Goal: Task Accomplishment & Management: Manage account settings

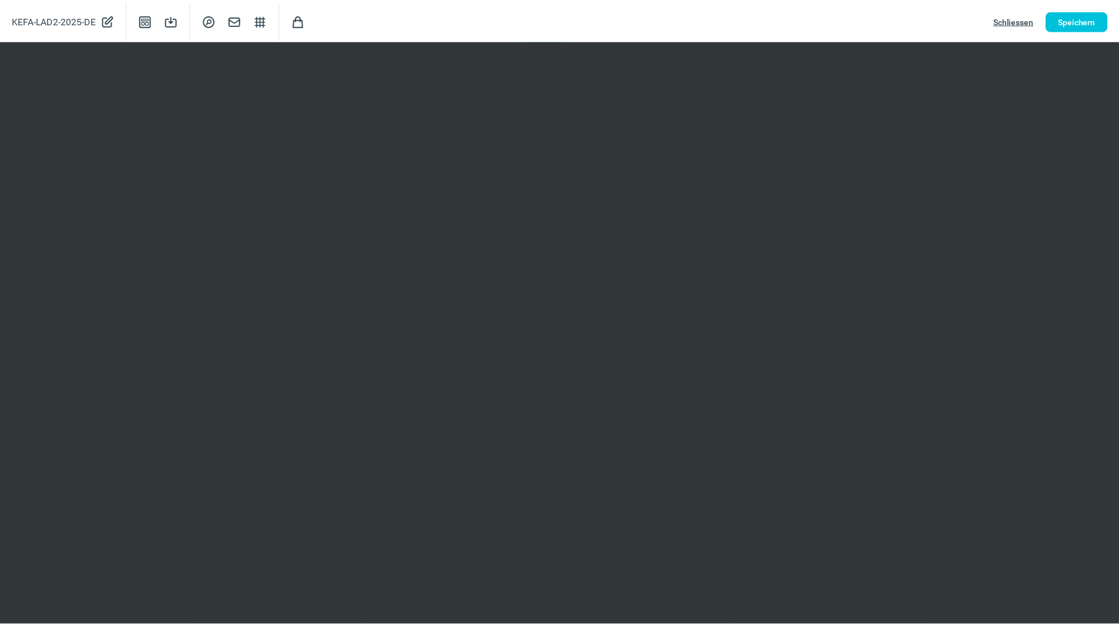
scroll to position [176, 0]
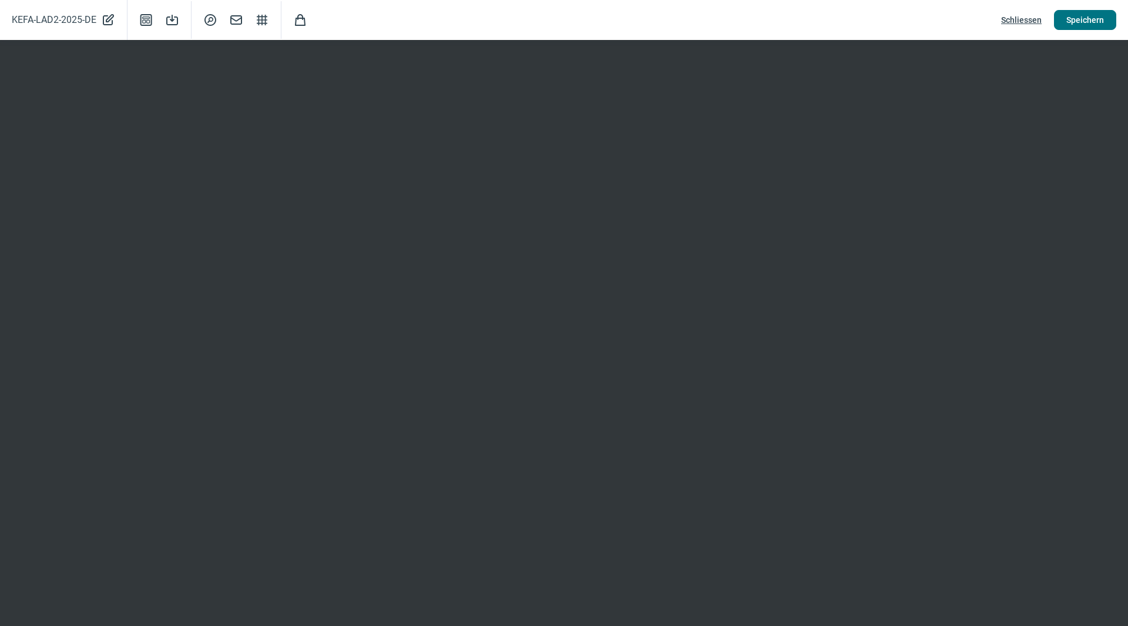
click at [1079, 23] on span "Speichern" at bounding box center [1085, 20] width 38 height 19
click at [1079, 24] on span "Speichern" at bounding box center [1085, 20] width 38 height 19
click at [1086, 23] on span "Speichern" at bounding box center [1085, 20] width 38 height 19
click at [1104, 17] on button "Speichern" at bounding box center [1085, 20] width 62 height 20
click at [1079, 12] on span "Speichern" at bounding box center [1085, 20] width 38 height 19
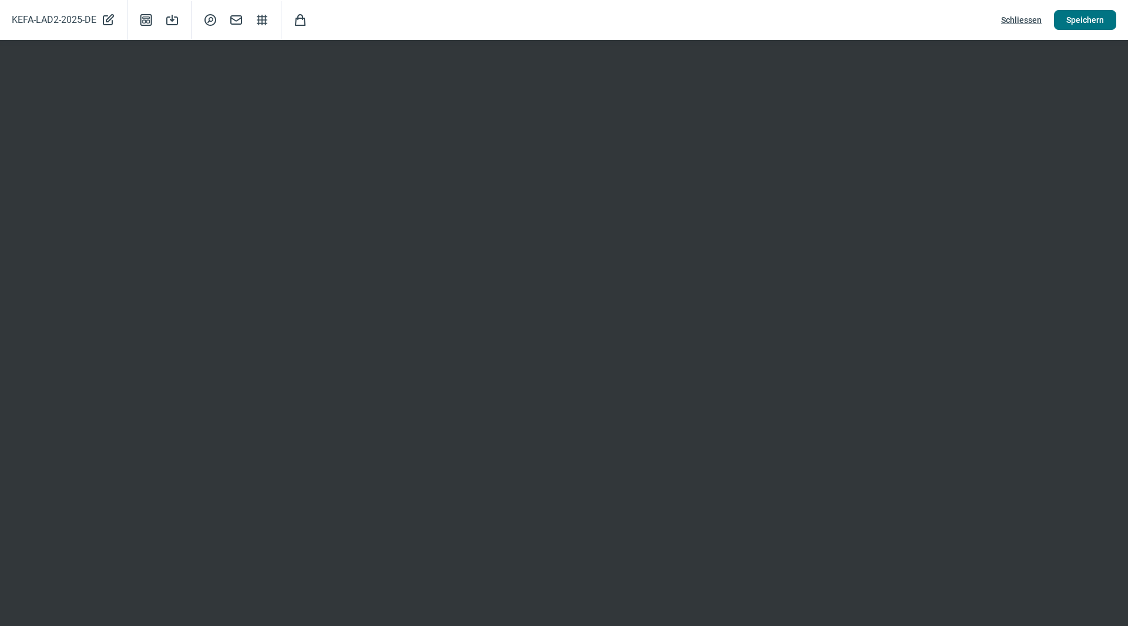
click at [1075, 18] on span "Speichern" at bounding box center [1085, 20] width 38 height 19
click at [1085, 21] on span "Speichern" at bounding box center [1085, 20] width 38 height 19
click at [1083, 17] on span "Speichern" at bounding box center [1085, 20] width 38 height 19
click at [1084, 22] on span "Speichern" at bounding box center [1085, 20] width 38 height 19
click at [1100, 19] on span "Speichern" at bounding box center [1085, 20] width 38 height 19
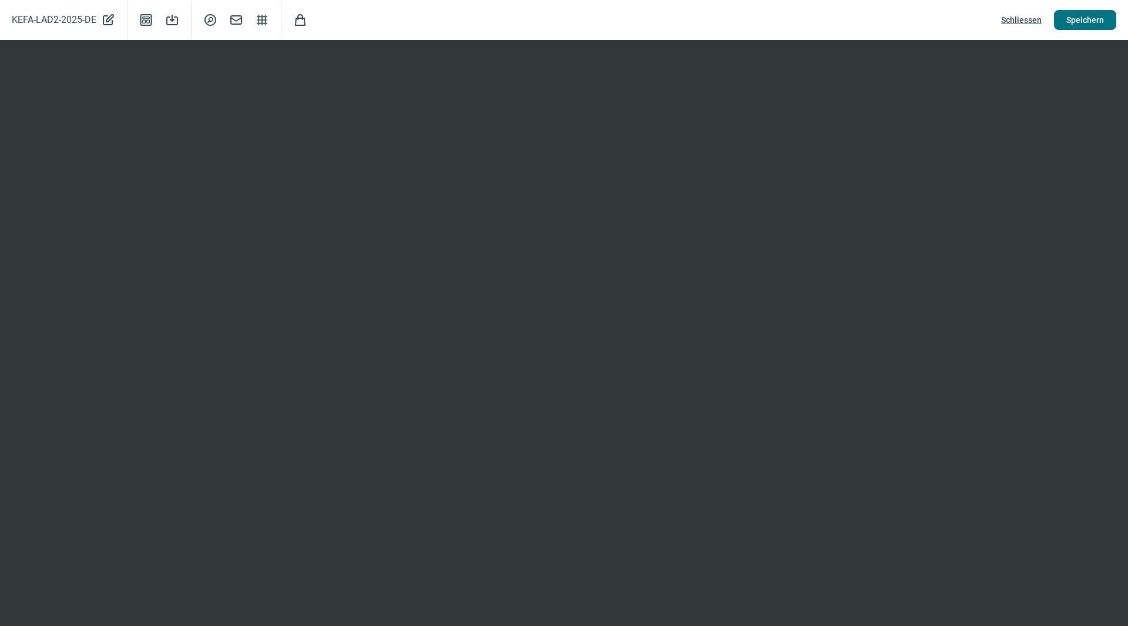
click at [1092, 19] on span "Speichern" at bounding box center [1085, 20] width 38 height 19
click at [1030, 22] on span "Schliessen" at bounding box center [1021, 20] width 41 height 19
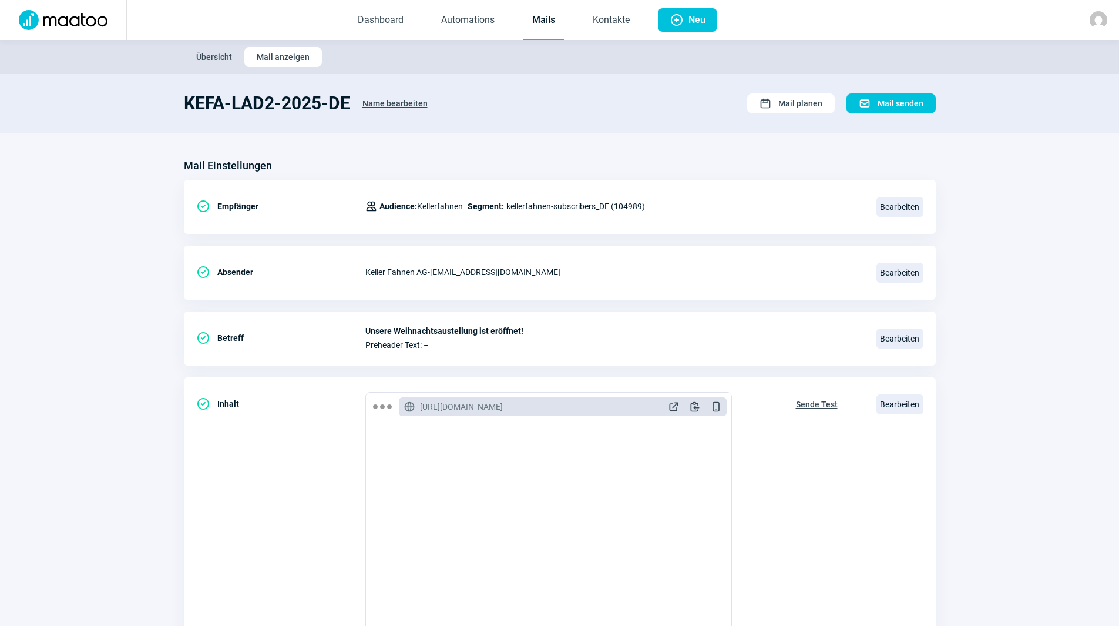
click at [545, 18] on link "Mails" at bounding box center [544, 20] width 42 height 39
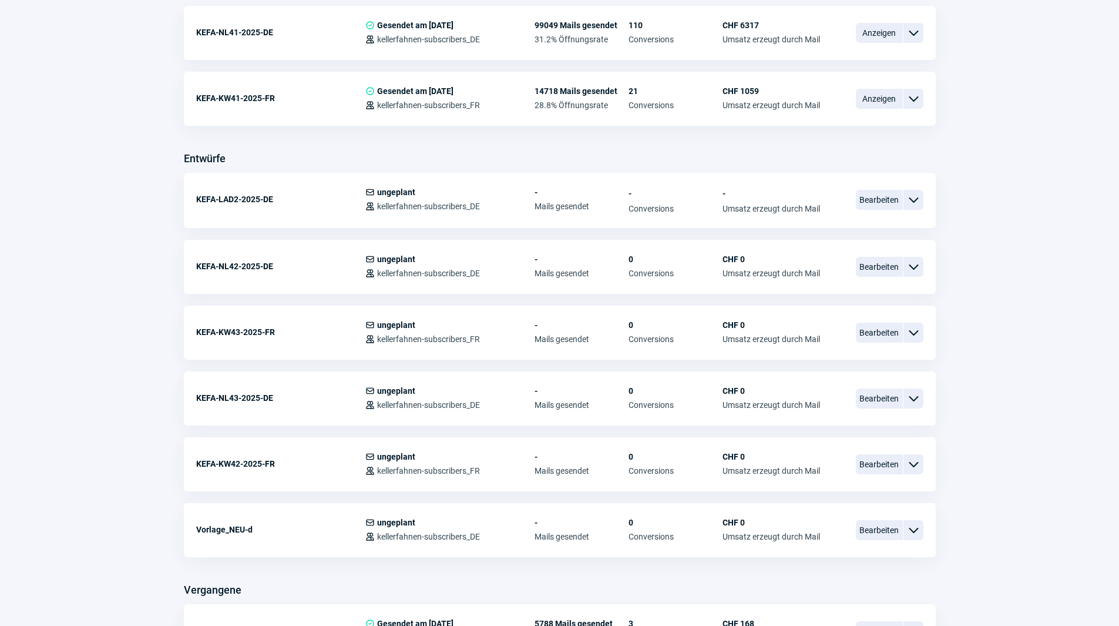
scroll to position [352, 0]
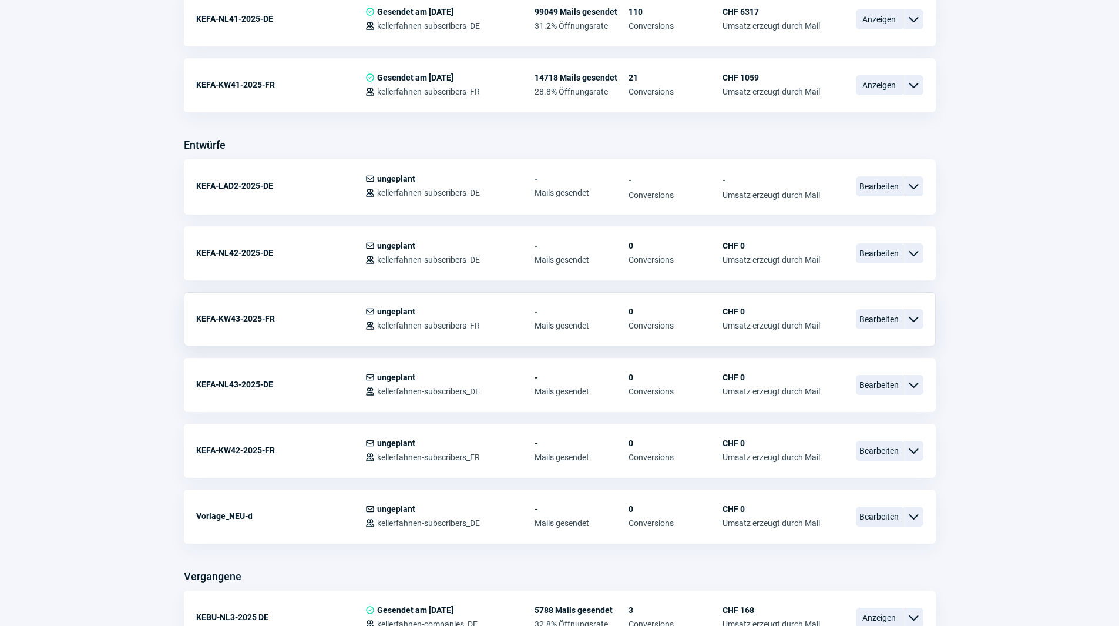
click at [911, 320] on span "ChevronDown icon" at bounding box center [913, 319] width 14 height 14
click at [829, 391] on div "Kopieren" at bounding box center [852, 388] width 141 height 21
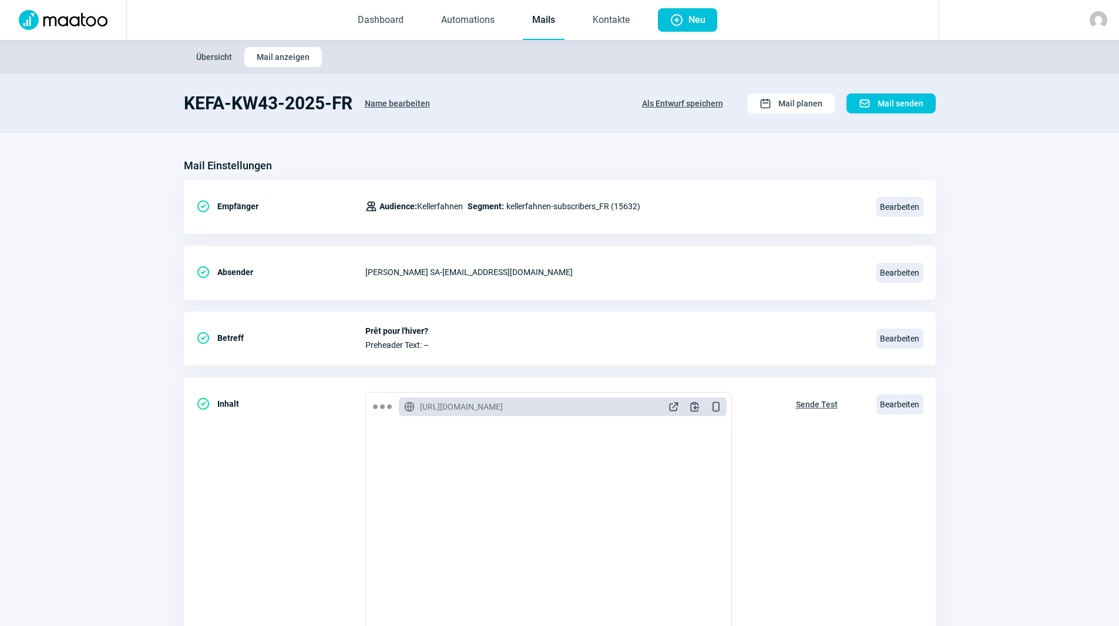
click at [407, 101] on span "Name bearbeiten" at bounding box center [397, 103] width 65 height 19
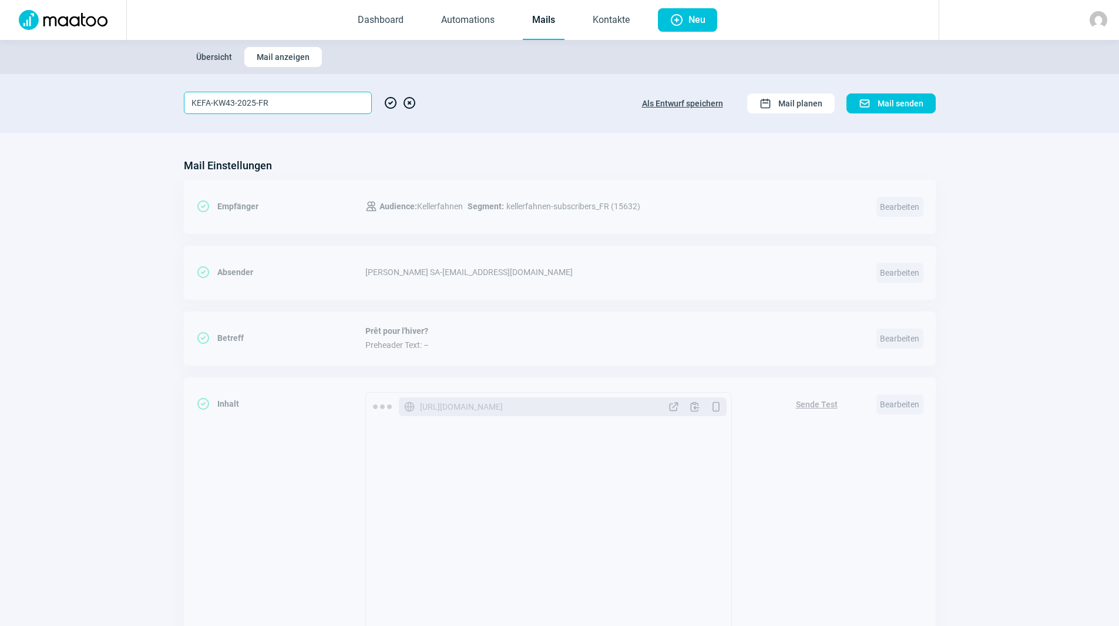
drag, startPoint x: 233, startPoint y: 102, endPoint x: 210, endPoint y: 102, distance: 22.3
click at [210, 102] on input "KEFA-KW43-2025-FR" at bounding box center [278, 103] width 188 height 22
type input "KEFA-LAD2-2025-FR"
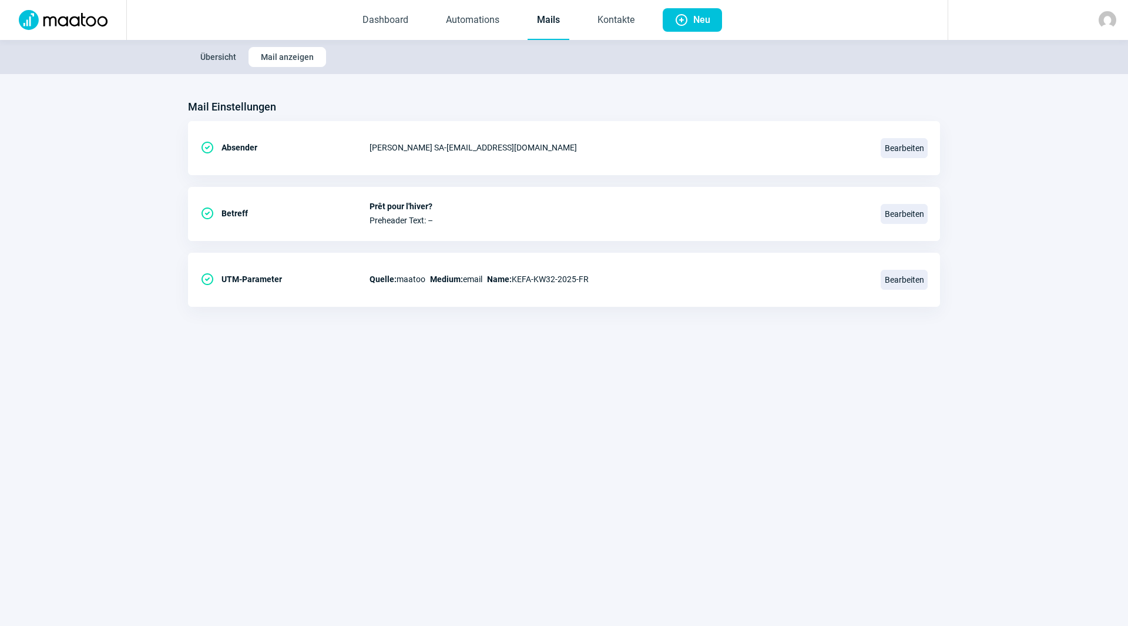
click at [540, 7] on link "Mails" at bounding box center [549, 20] width 42 height 39
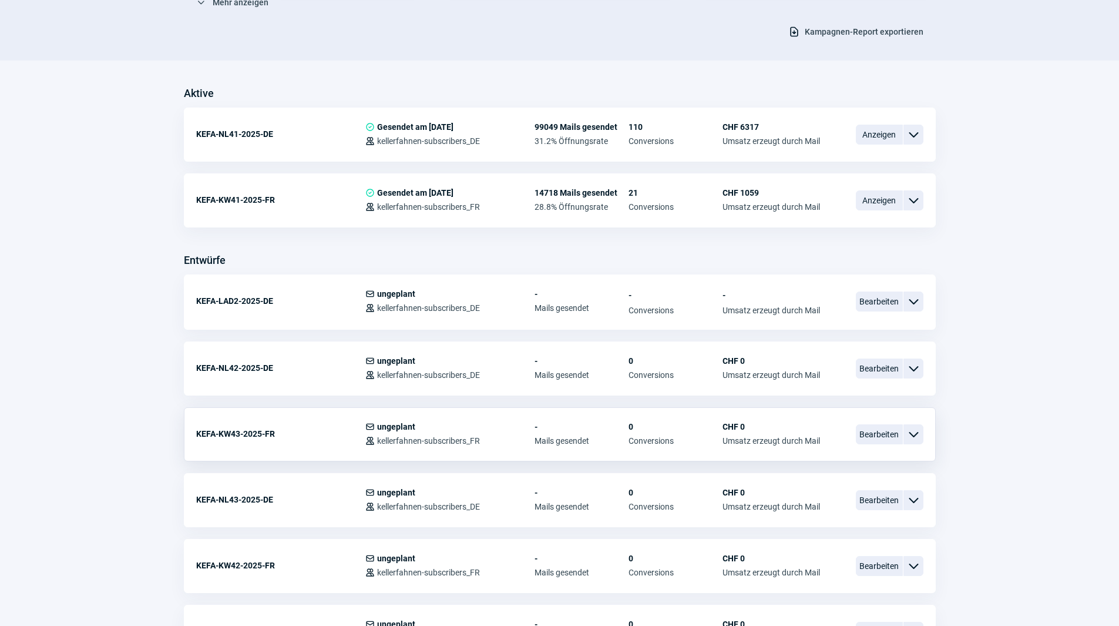
scroll to position [411, 0]
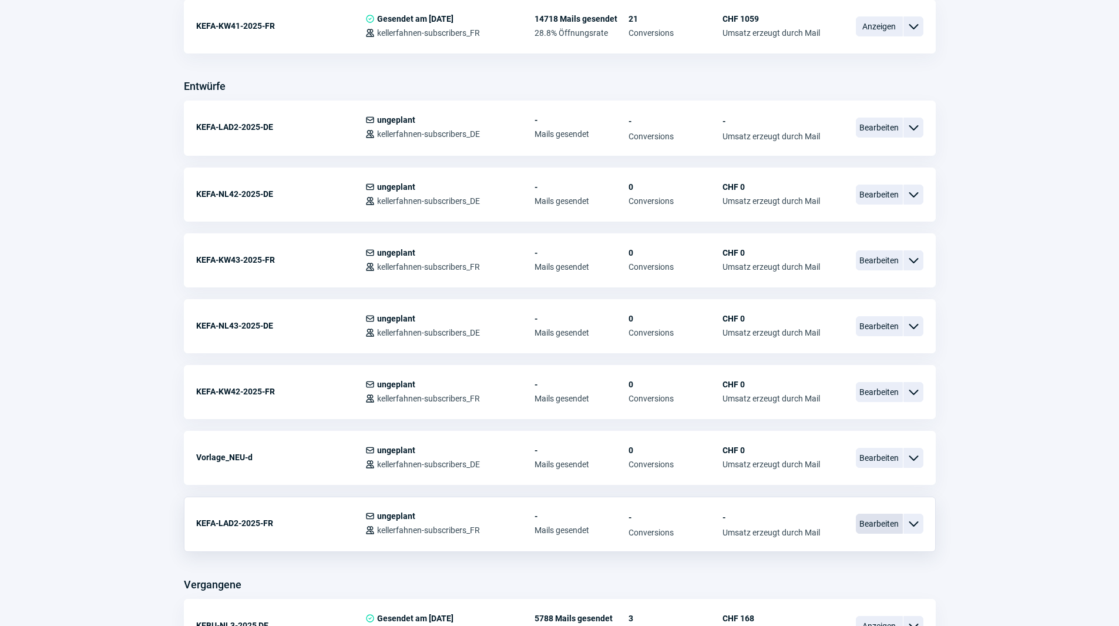
click at [875, 523] on span "Bearbeiten" at bounding box center [879, 523] width 47 height 20
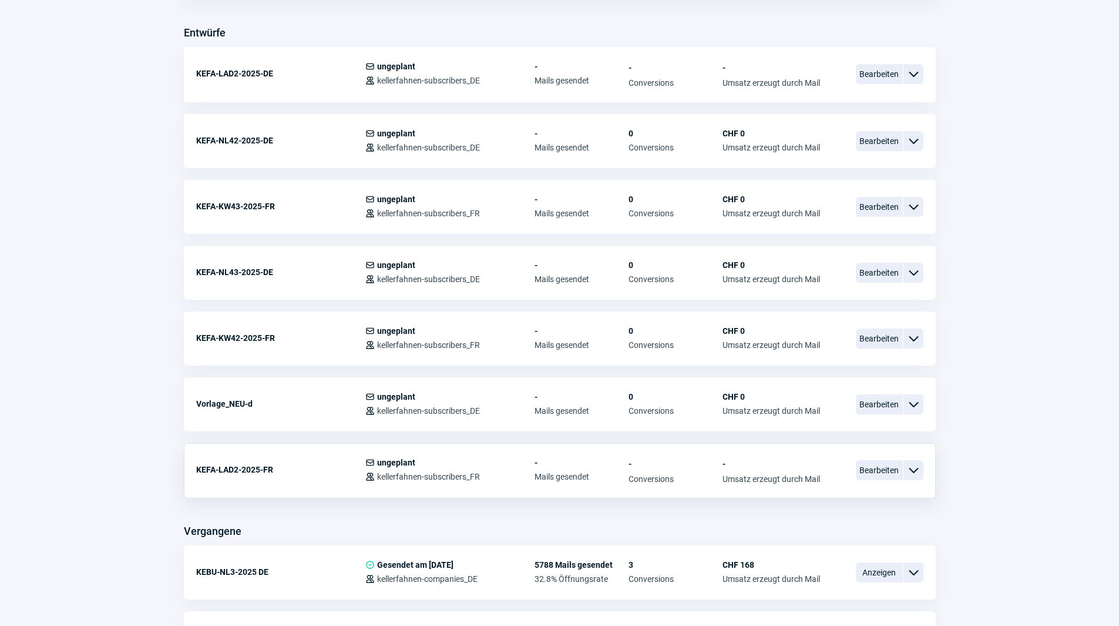
scroll to position [294, 0]
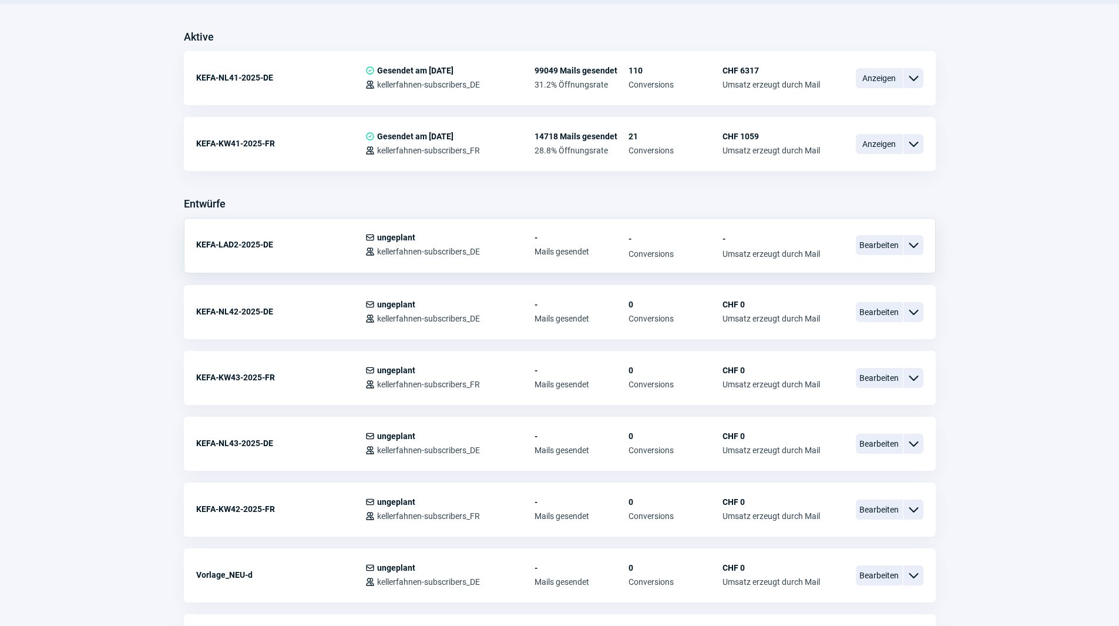
click at [906, 246] on span "ChevronDown icon" at bounding box center [913, 245] width 14 height 14
click at [883, 239] on span "Bearbeiten" at bounding box center [879, 245] width 47 height 20
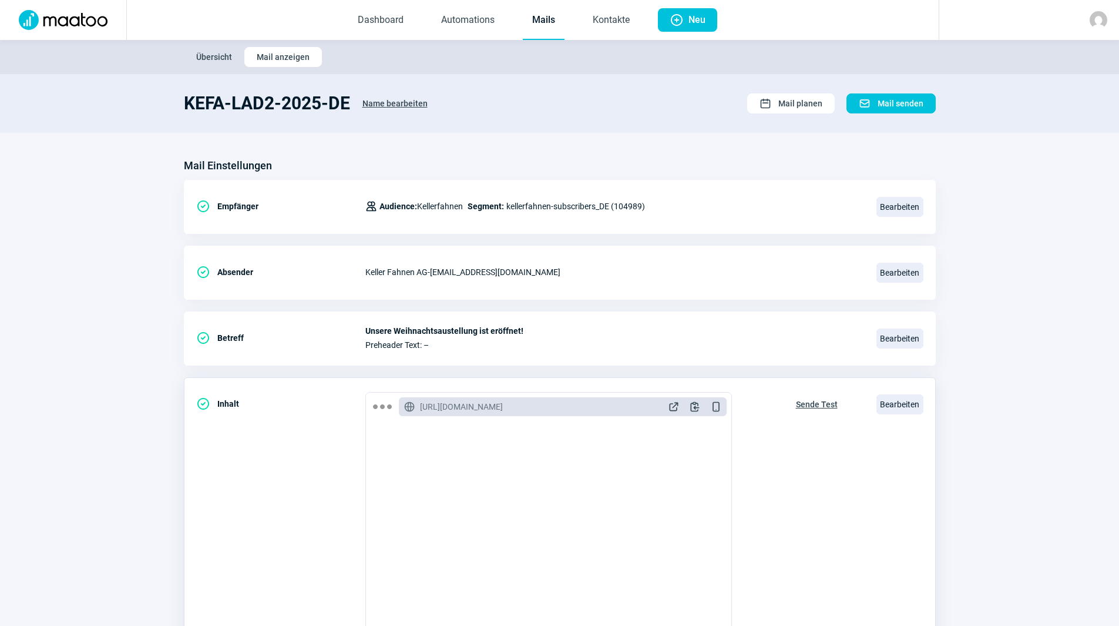
click at [821, 406] on span "Sende Test" at bounding box center [817, 404] width 42 height 19
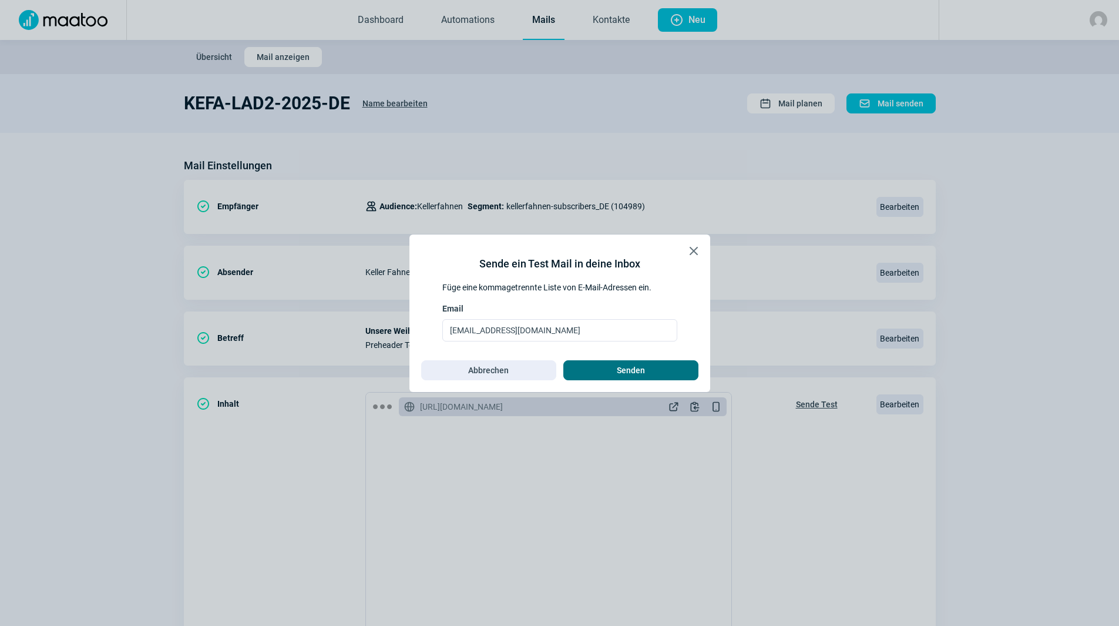
click at [670, 361] on span "Senden" at bounding box center [631, 370] width 110 height 19
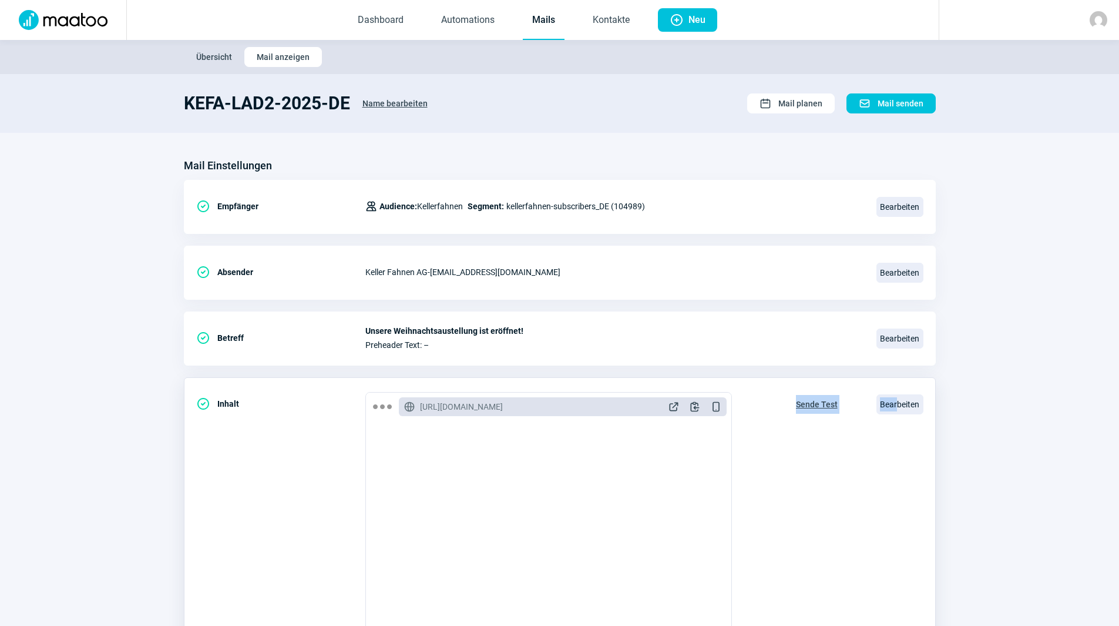
drag, startPoint x: 896, startPoint y: 402, endPoint x: 771, endPoint y: 458, distance: 137.0
click at [794, 546] on div "CheckCircle icon Inhalt GlobeAlt icon [URL][DOMAIN_NAME] ExternalLink icon Clip…" at bounding box center [560, 519] width 752 height 284
click at [542, 13] on link "Mails" at bounding box center [544, 20] width 42 height 39
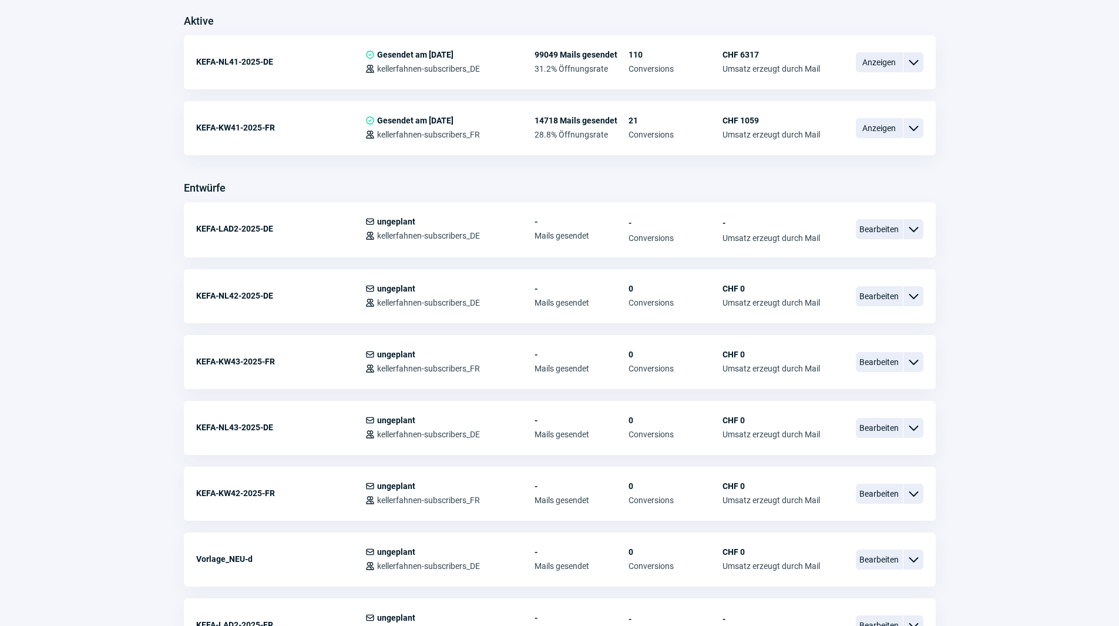
scroll to position [411, 0]
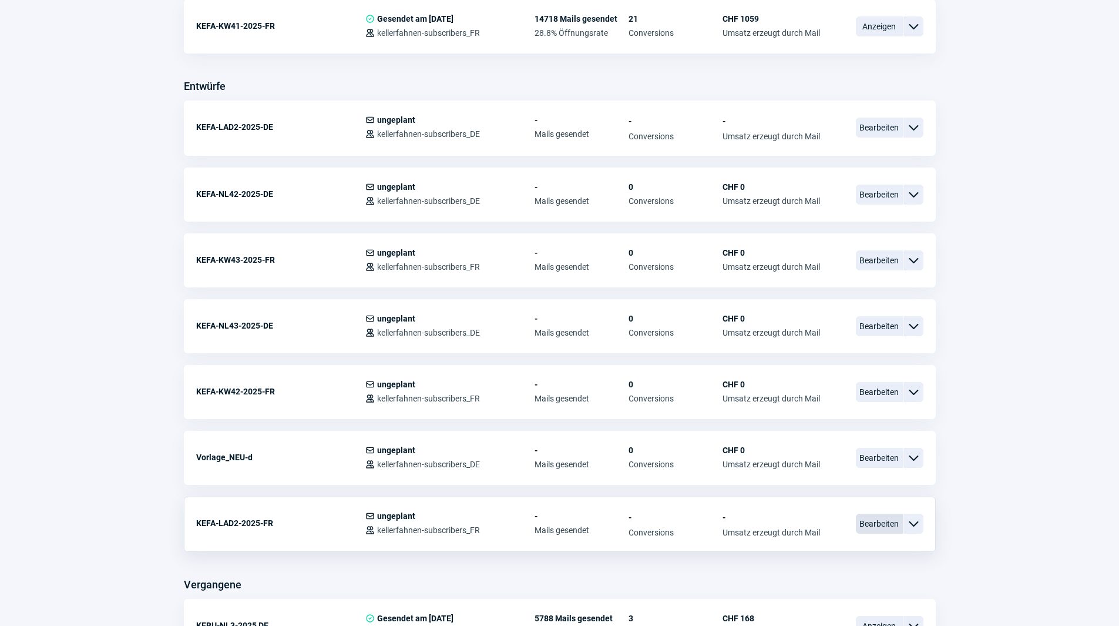
click at [881, 526] on span "Bearbeiten" at bounding box center [879, 523] width 47 height 20
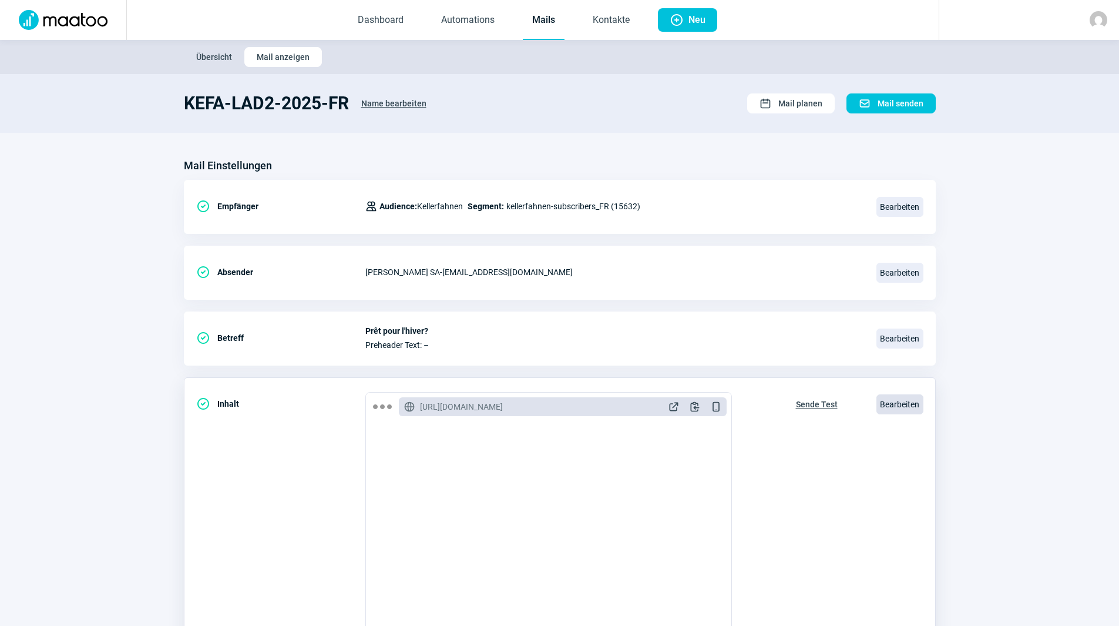
click at [912, 403] on span "Bearbeiten" at bounding box center [900, 404] width 47 height 20
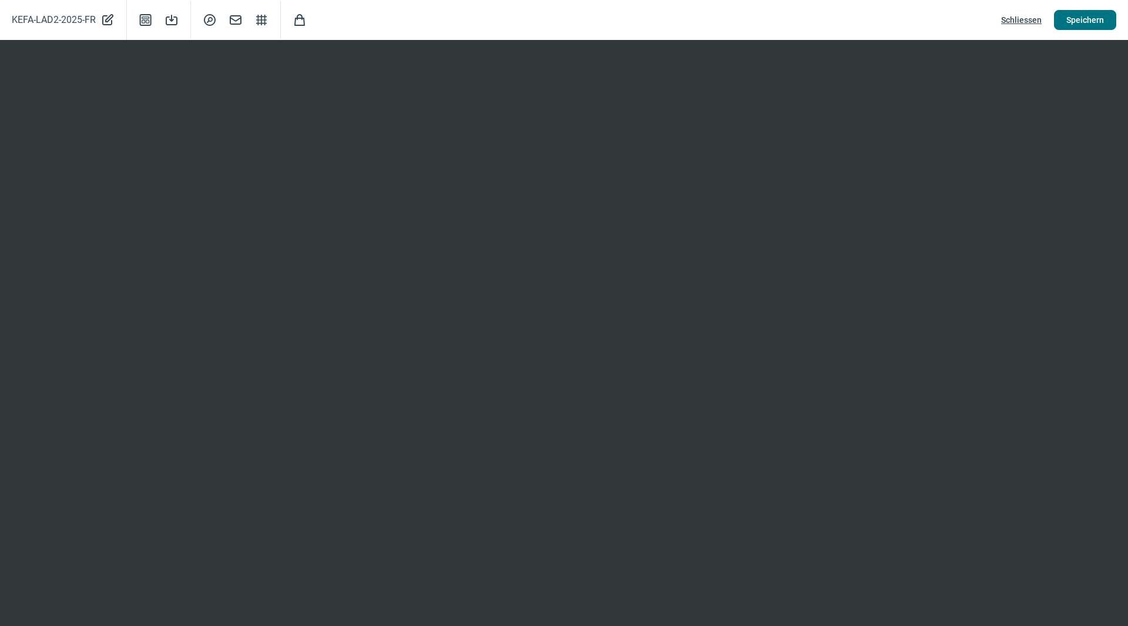
click at [1091, 18] on span "Speichern" at bounding box center [1085, 20] width 38 height 19
click at [1096, 20] on span "Speichern" at bounding box center [1085, 20] width 38 height 19
click at [1077, 19] on span "Speichern" at bounding box center [1085, 20] width 38 height 19
click at [1106, 23] on button "Speichern" at bounding box center [1085, 20] width 62 height 20
click at [1082, 18] on span "Speichern" at bounding box center [1085, 20] width 38 height 19
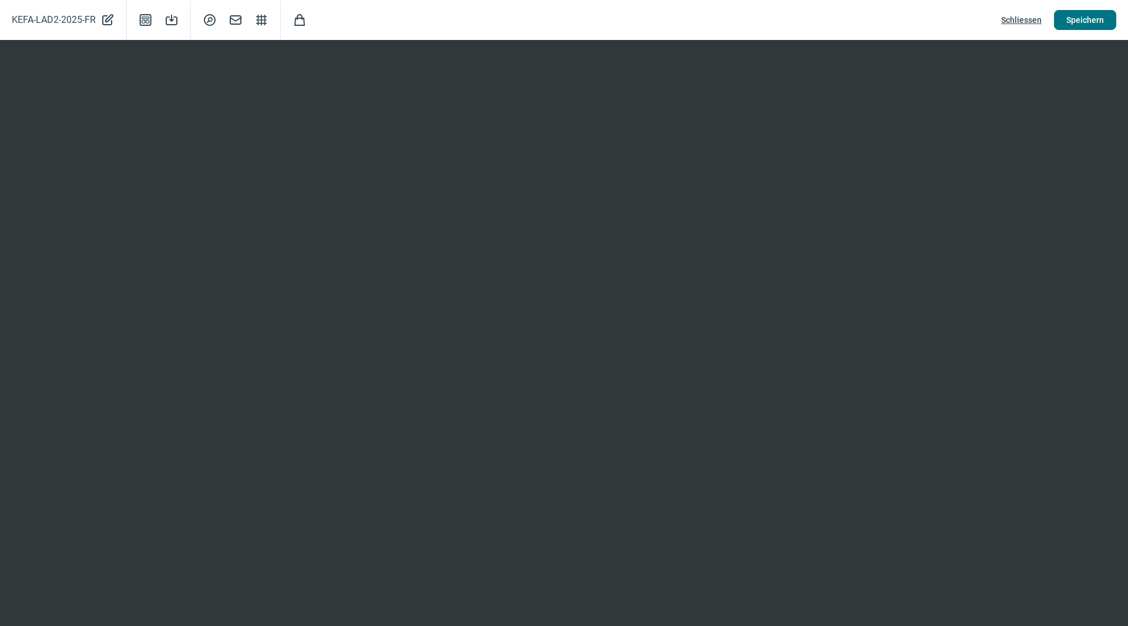
click at [1079, 16] on span "Speichern" at bounding box center [1085, 20] width 38 height 19
click at [1083, 25] on span "Speichern" at bounding box center [1085, 20] width 38 height 19
click at [1042, 15] on span "Schliessen" at bounding box center [1021, 20] width 41 height 19
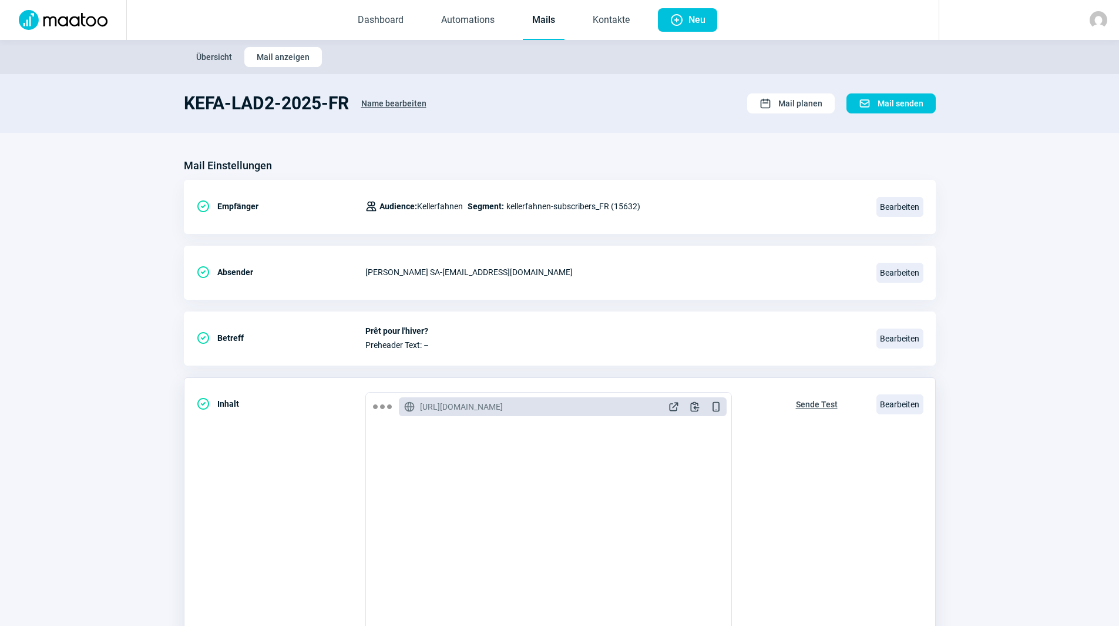
click at [811, 403] on span "Sende Test" at bounding box center [817, 404] width 42 height 19
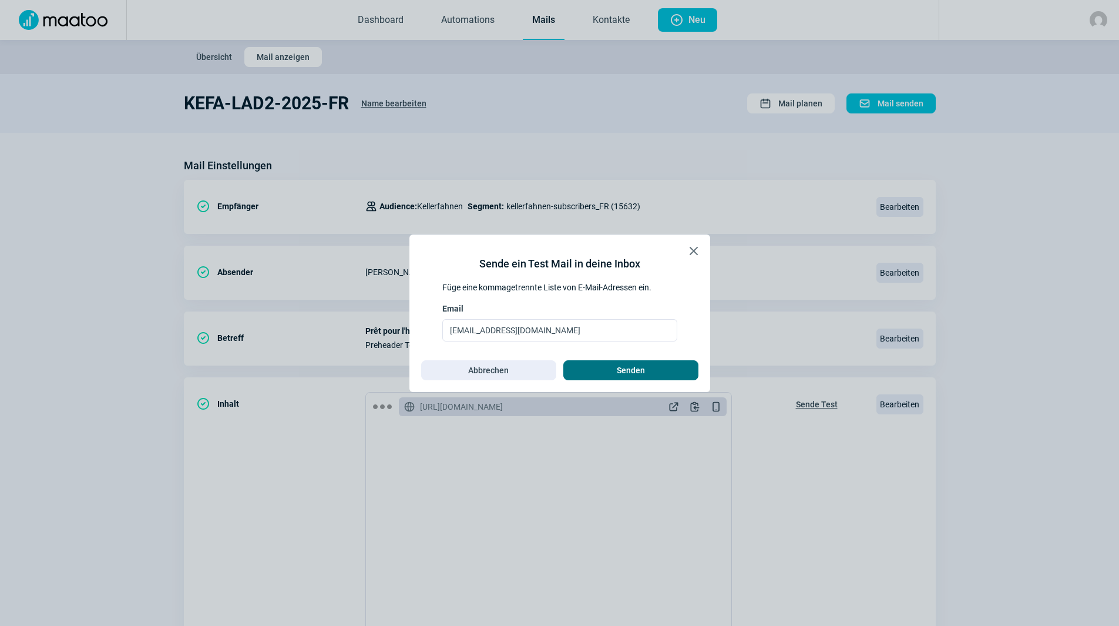
click at [660, 372] on span "Senden" at bounding box center [631, 370] width 110 height 19
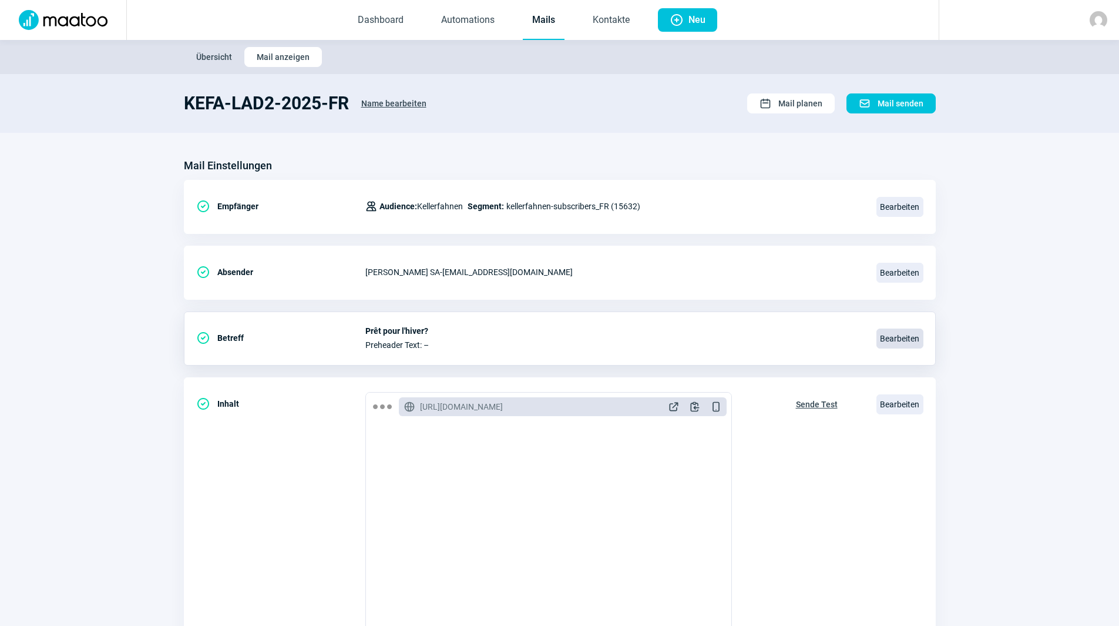
click at [916, 333] on span "Bearbeiten" at bounding box center [900, 338] width 47 height 20
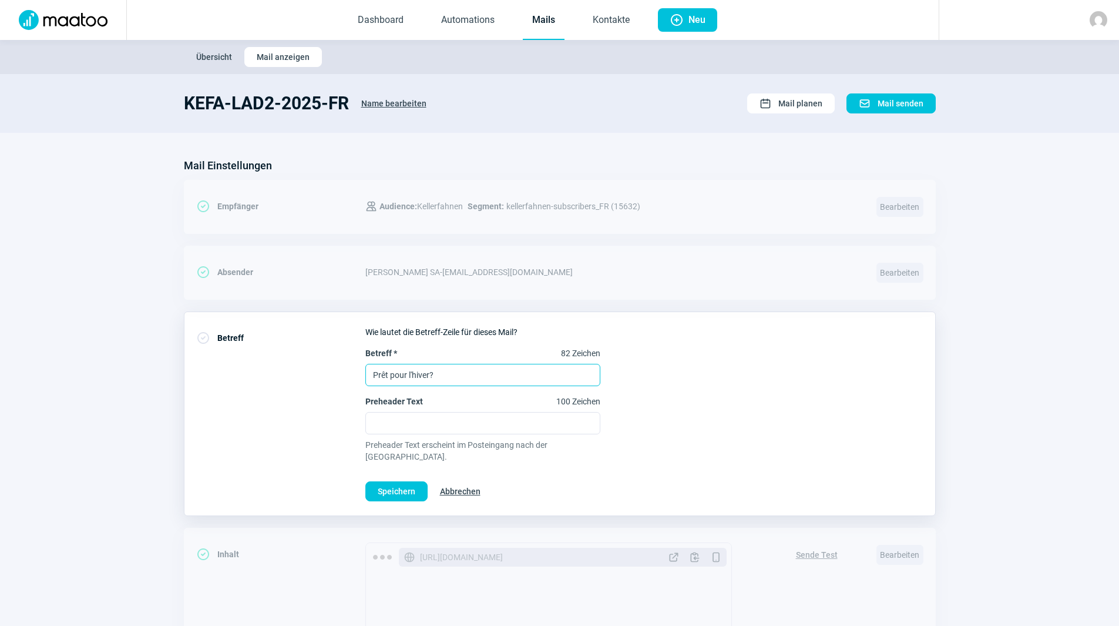
click at [455, 368] on input "Prêt pour l'hiver?" at bounding box center [482, 375] width 235 height 22
paste input "Notre exposition de [DATE] est ouverte"
type input "Notre exposition de [DATE] est ouverte"
click at [785, 365] on div "Betreff * 64 Zeichen Notre exposition de [DATE] est ouverte Preheader Text 100 …" at bounding box center [644, 404] width 558 height 115
click at [399, 482] on span "Speichern" at bounding box center [397, 491] width 38 height 19
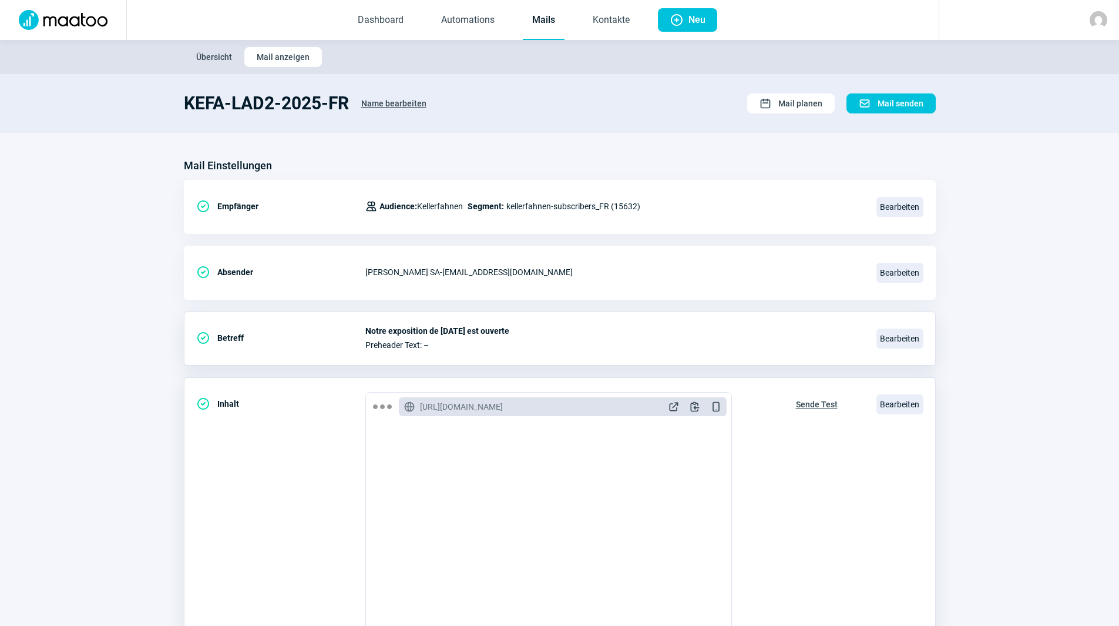
click at [820, 420] on div "Sende Test" at bounding box center [817, 519] width 66 height 255
click at [818, 399] on span "Sende Test" at bounding box center [817, 404] width 42 height 19
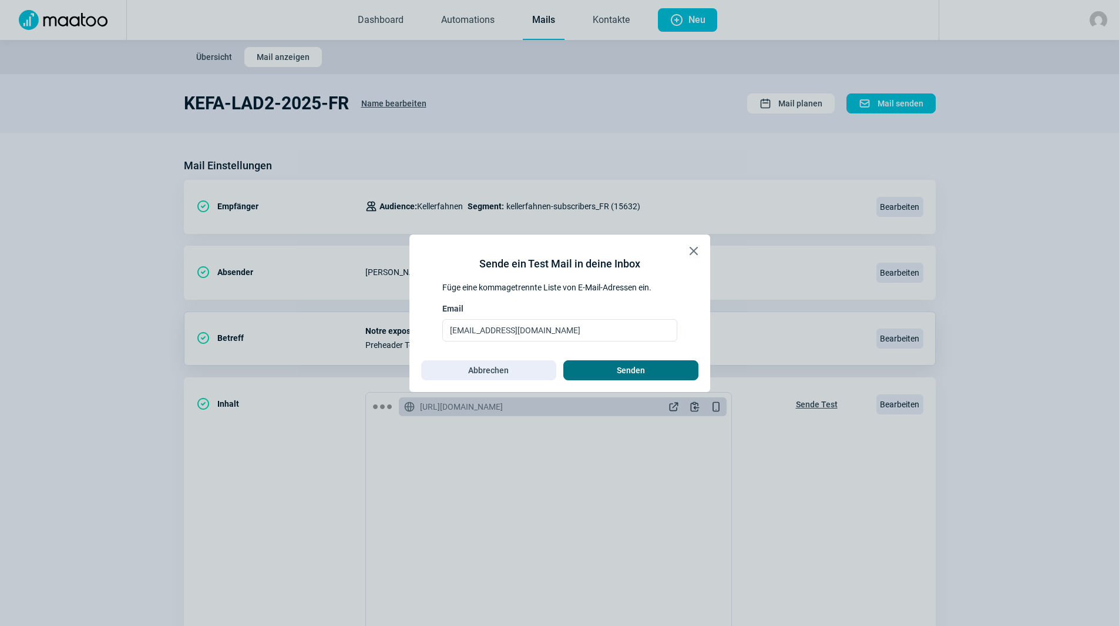
click at [617, 376] on span "Senden" at bounding box center [631, 370] width 28 height 19
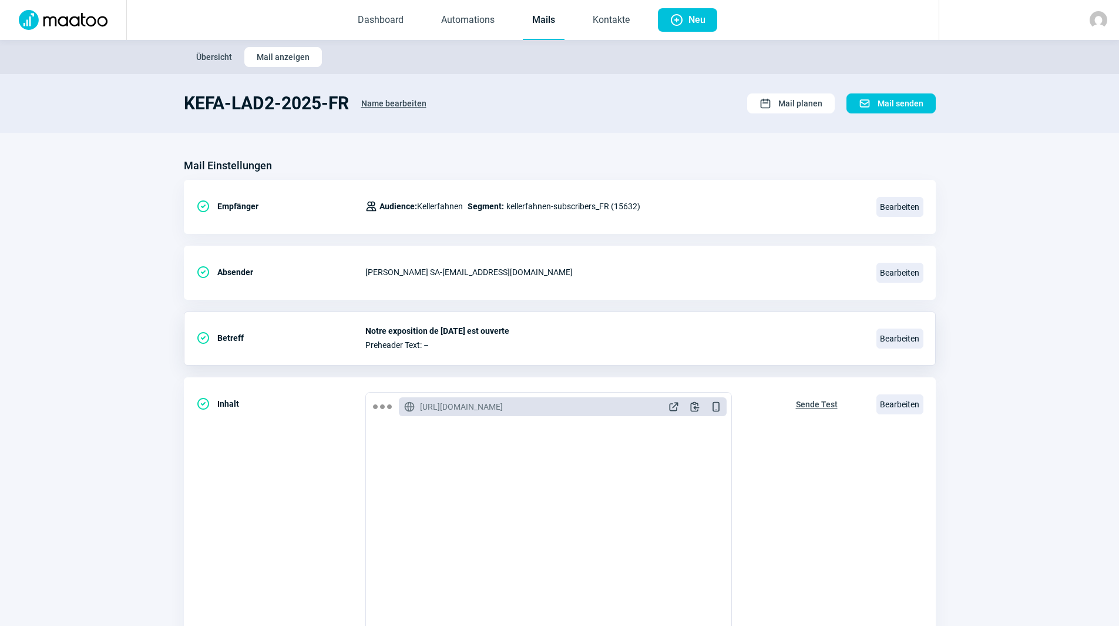
click at [543, 14] on link "Mails" at bounding box center [544, 20] width 42 height 39
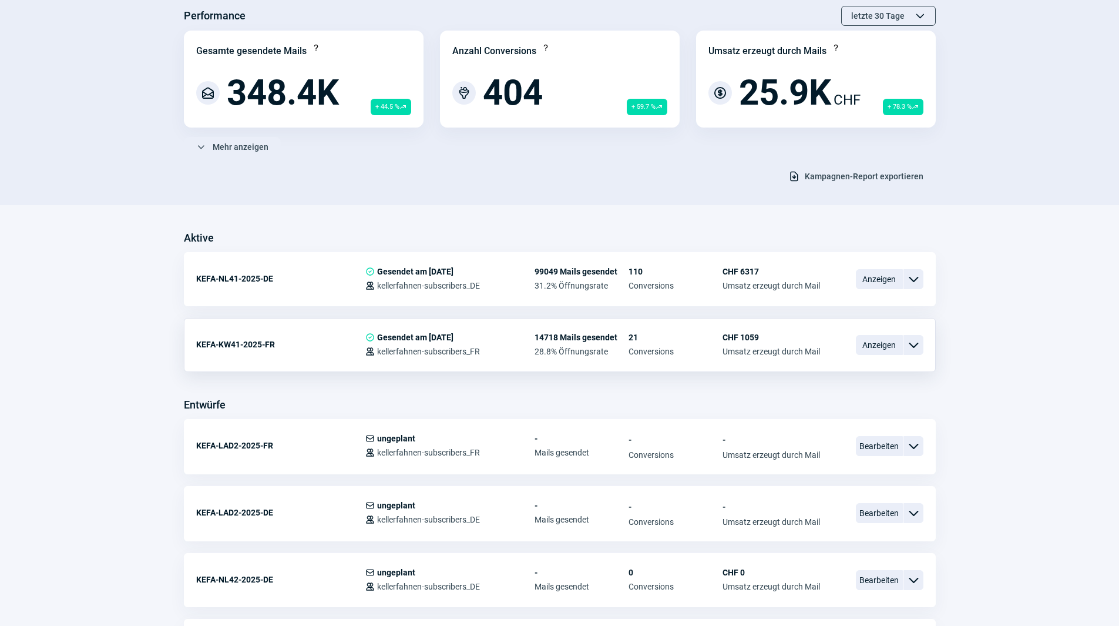
scroll to position [176, 0]
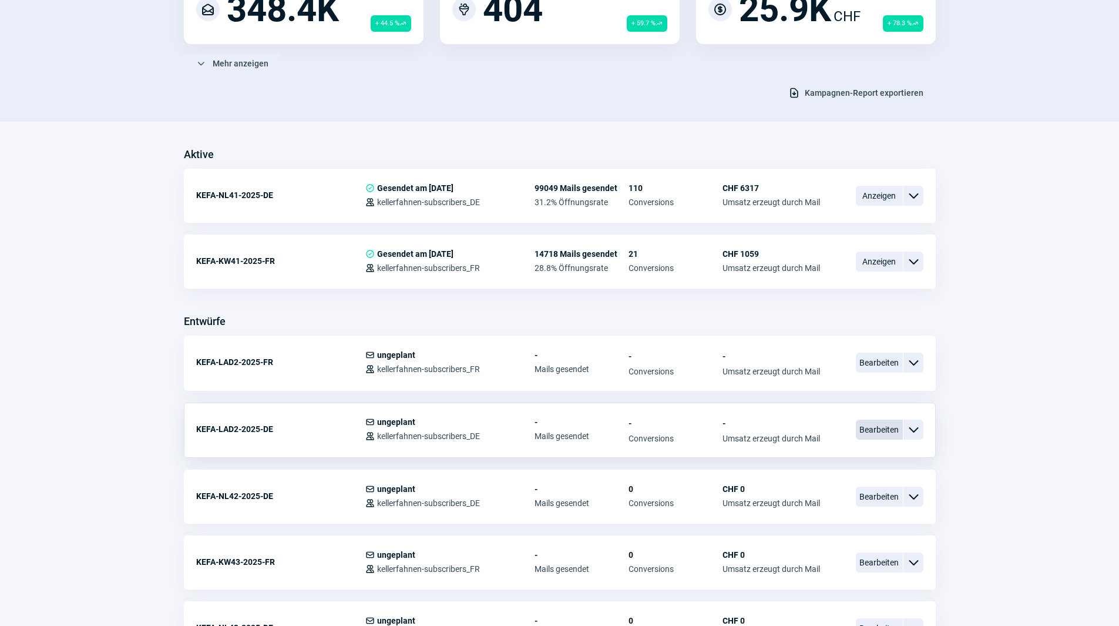
click at [884, 429] on span "Bearbeiten" at bounding box center [879, 429] width 47 height 20
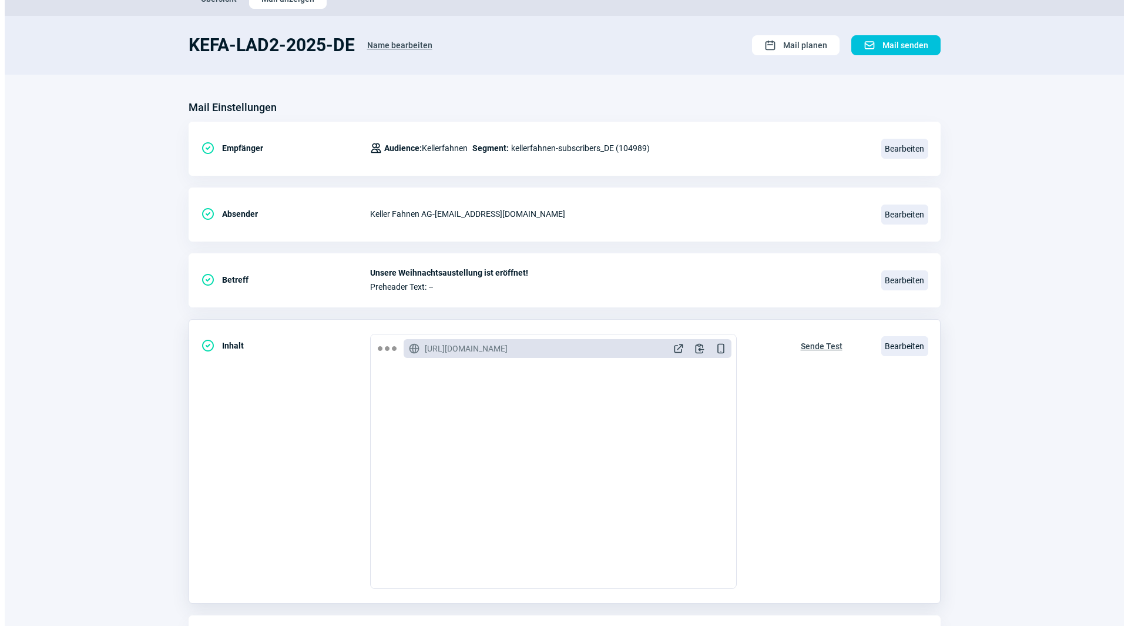
scroll to position [137, 0]
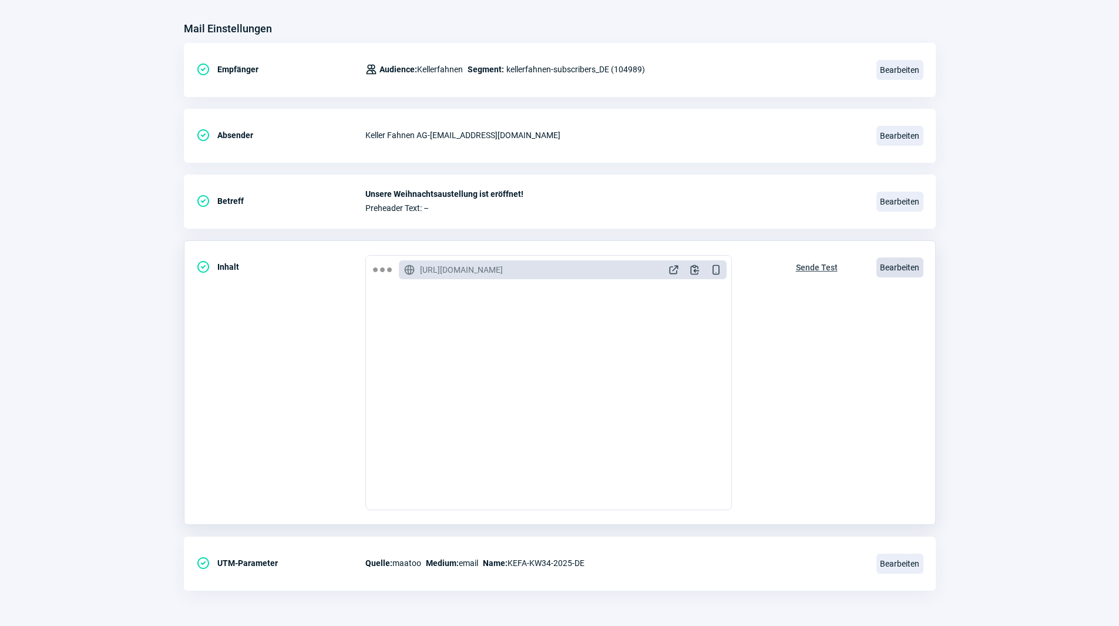
click at [899, 266] on span "Bearbeiten" at bounding box center [900, 267] width 47 height 20
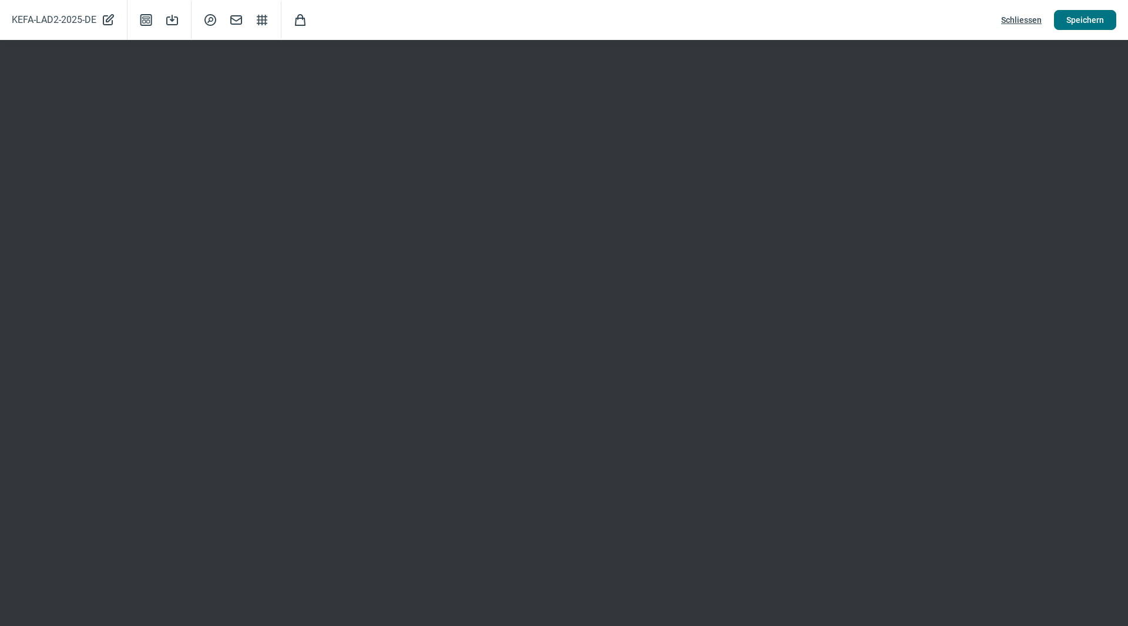
click at [1079, 21] on span "Speichern" at bounding box center [1085, 20] width 38 height 19
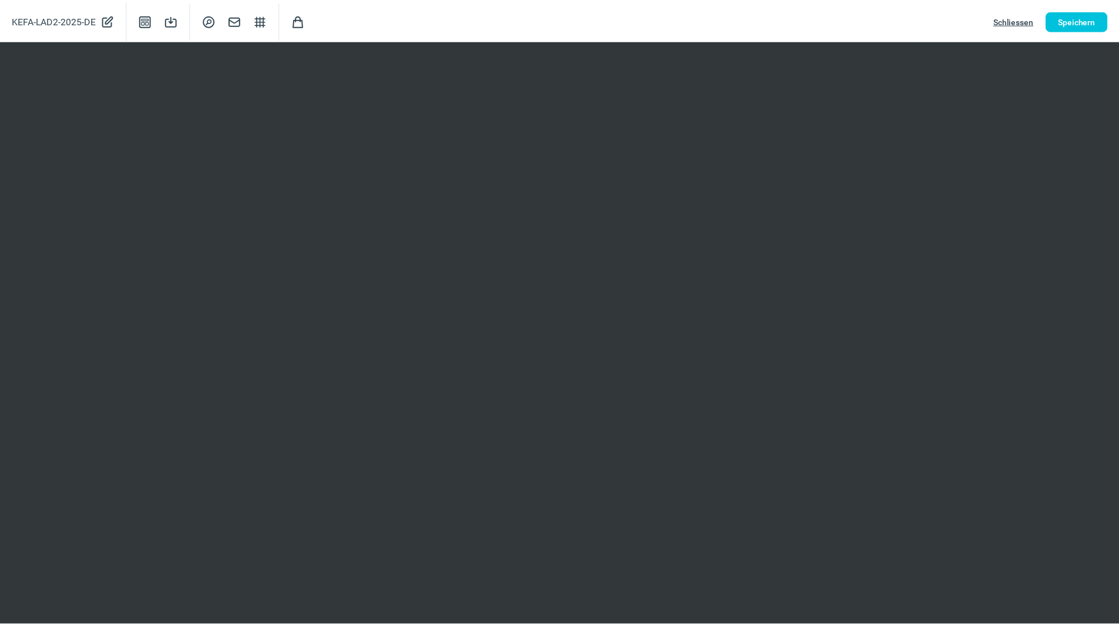
scroll to position [0, 0]
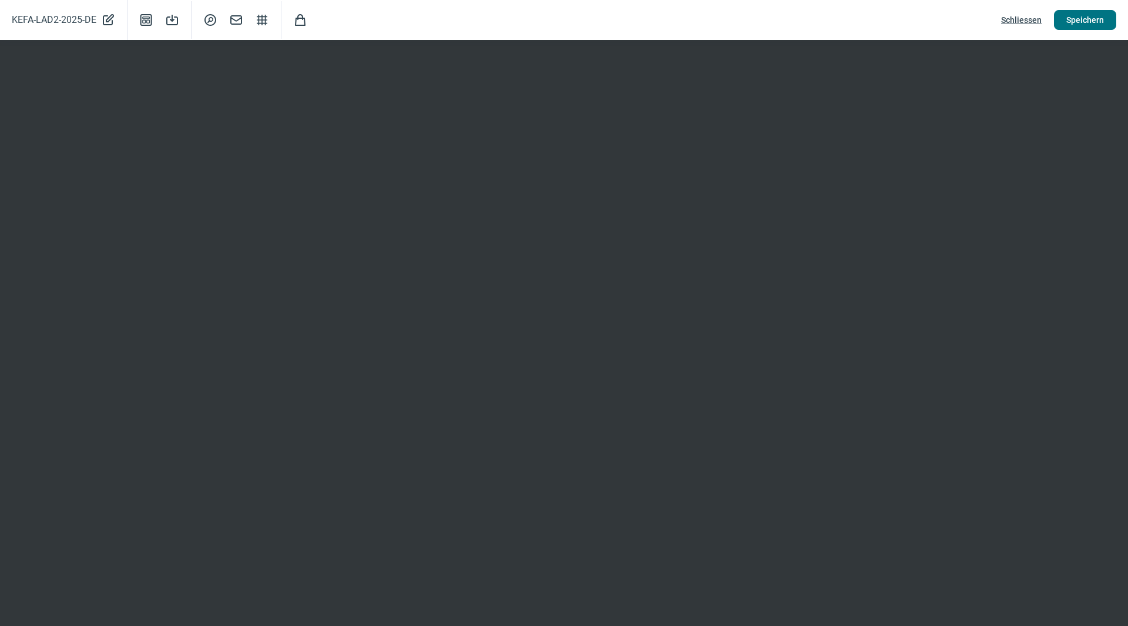
click at [1073, 21] on span "Speichern" at bounding box center [1085, 20] width 38 height 19
click at [1103, 28] on span "Speichern" at bounding box center [1085, 20] width 38 height 19
click at [1084, 12] on span "Speichern" at bounding box center [1085, 20] width 38 height 19
click at [1027, 19] on span "Schliessen" at bounding box center [1021, 20] width 41 height 19
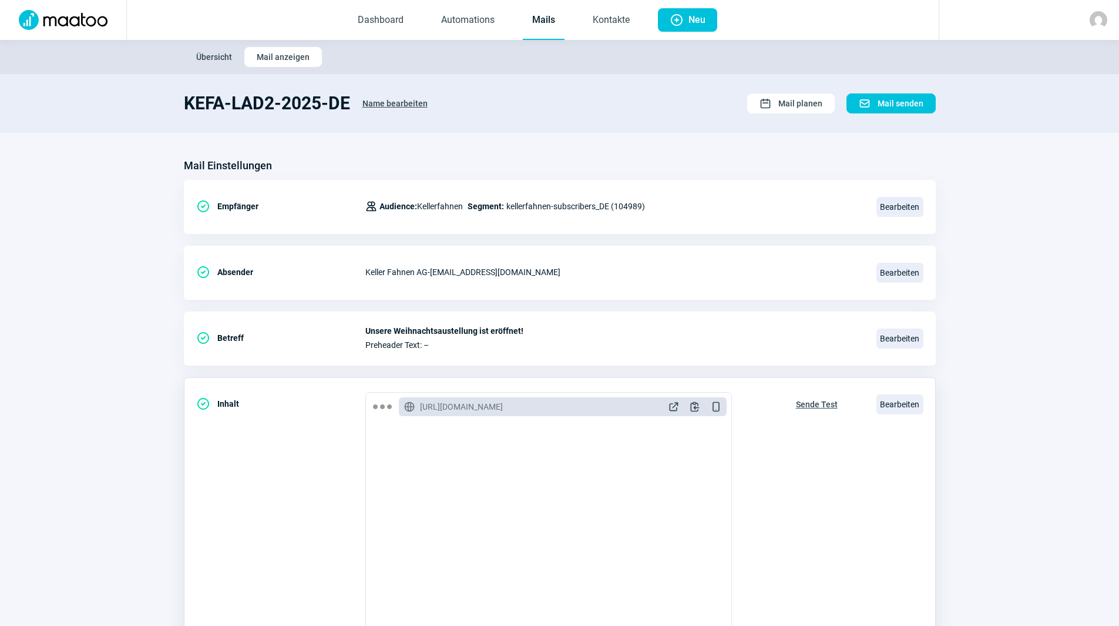
click at [829, 401] on span "Sende Test" at bounding box center [817, 404] width 42 height 19
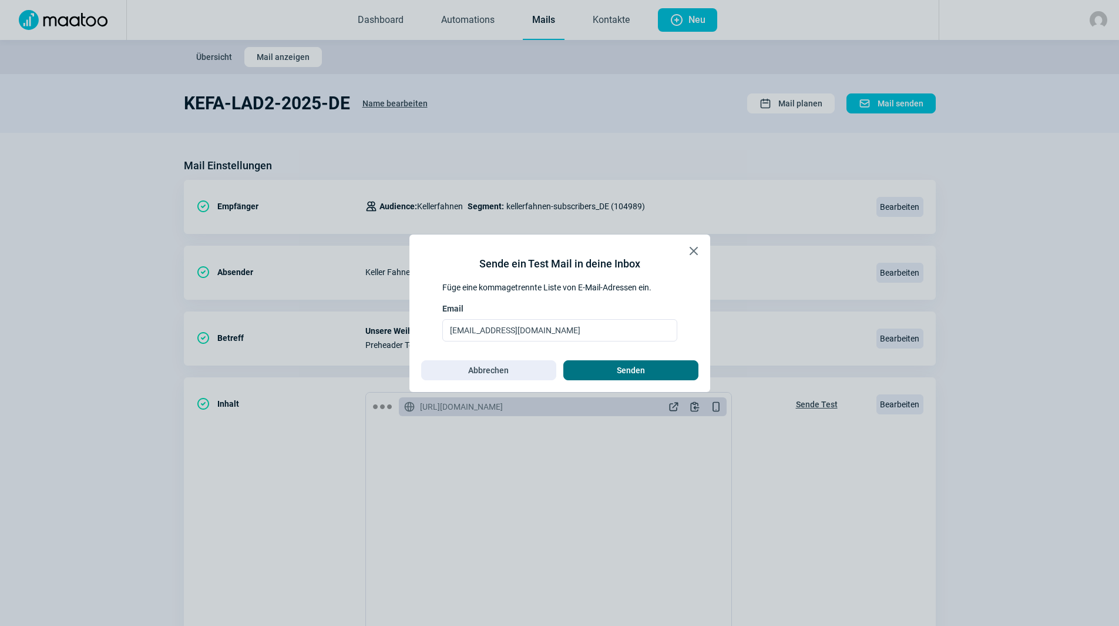
click at [649, 370] on span "Senden" at bounding box center [631, 370] width 110 height 19
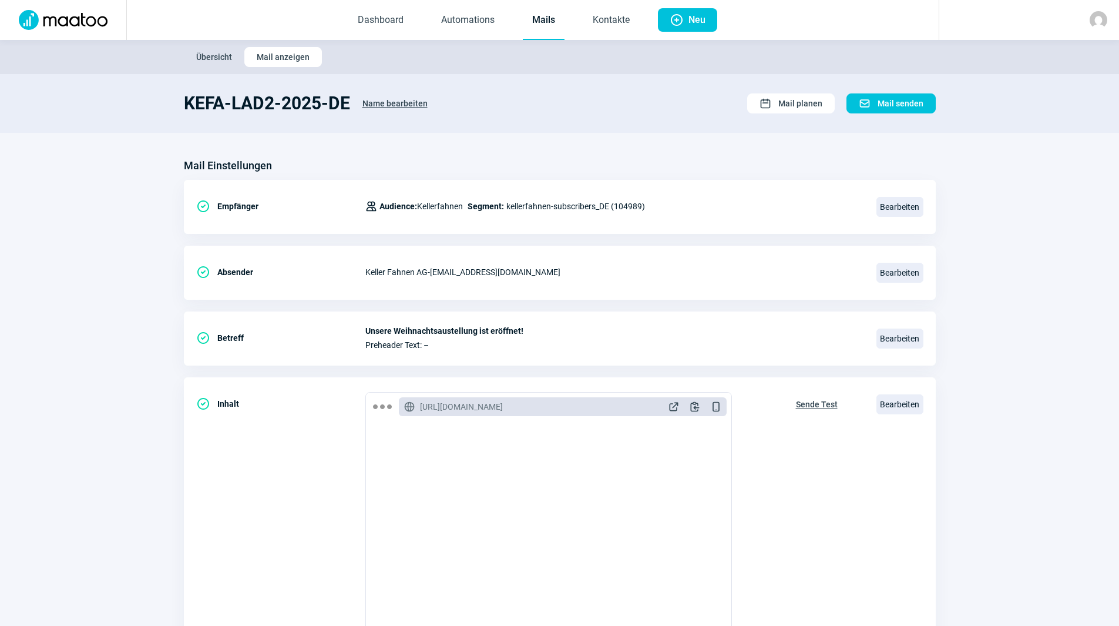
click at [546, 27] on link "Mails" at bounding box center [544, 20] width 42 height 39
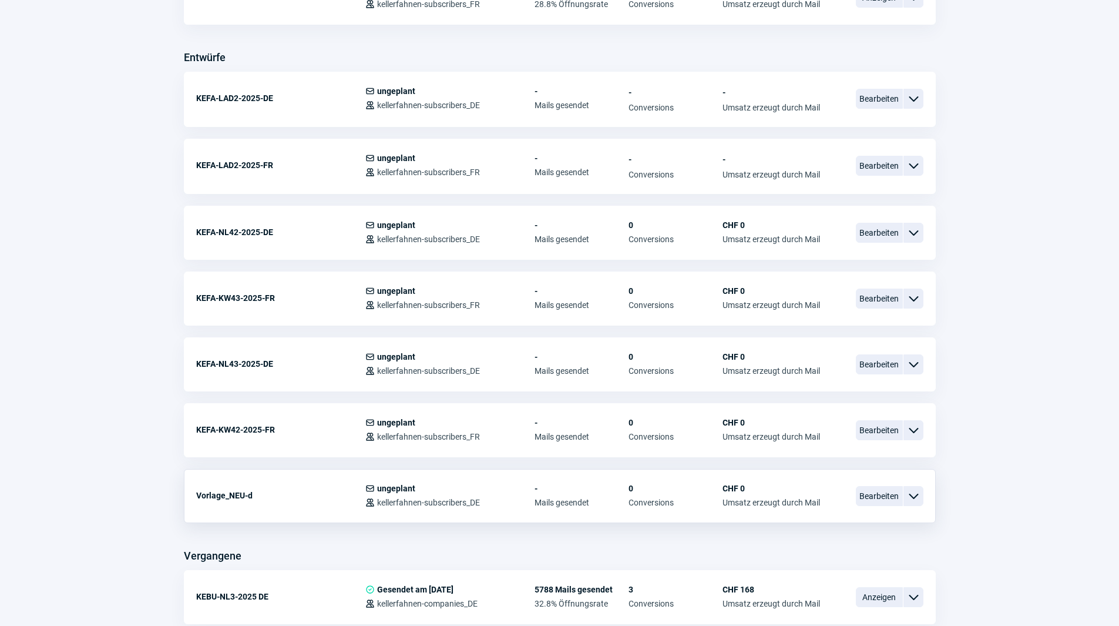
scroll to position [294, 0]
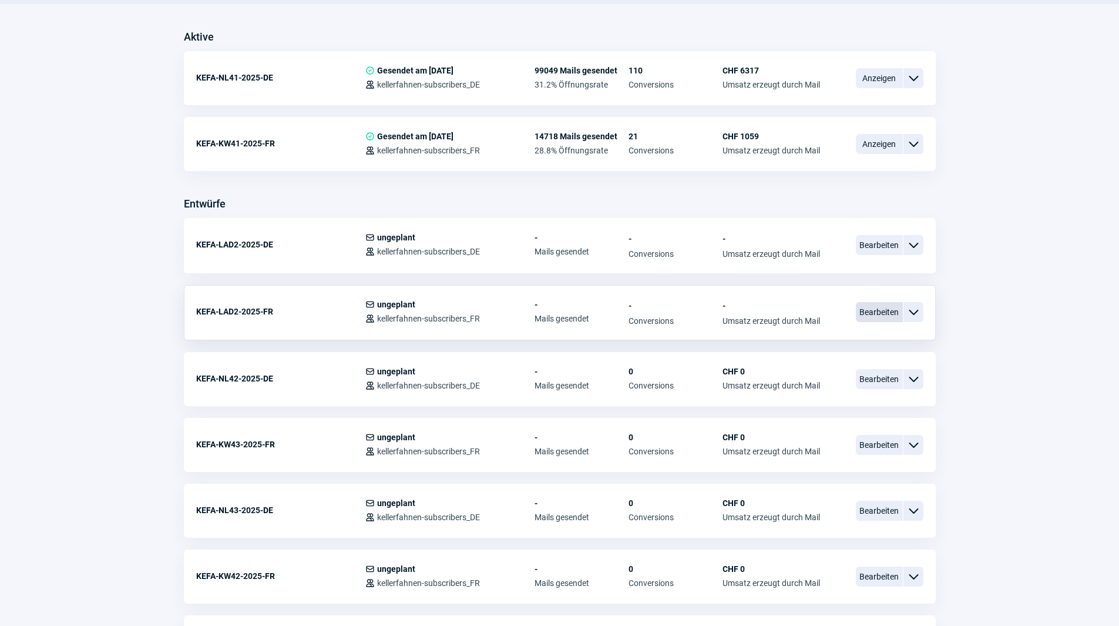
click at [869, 315] on span "Bearbeiten" at bounding box center [879, 312] width 47 height 20
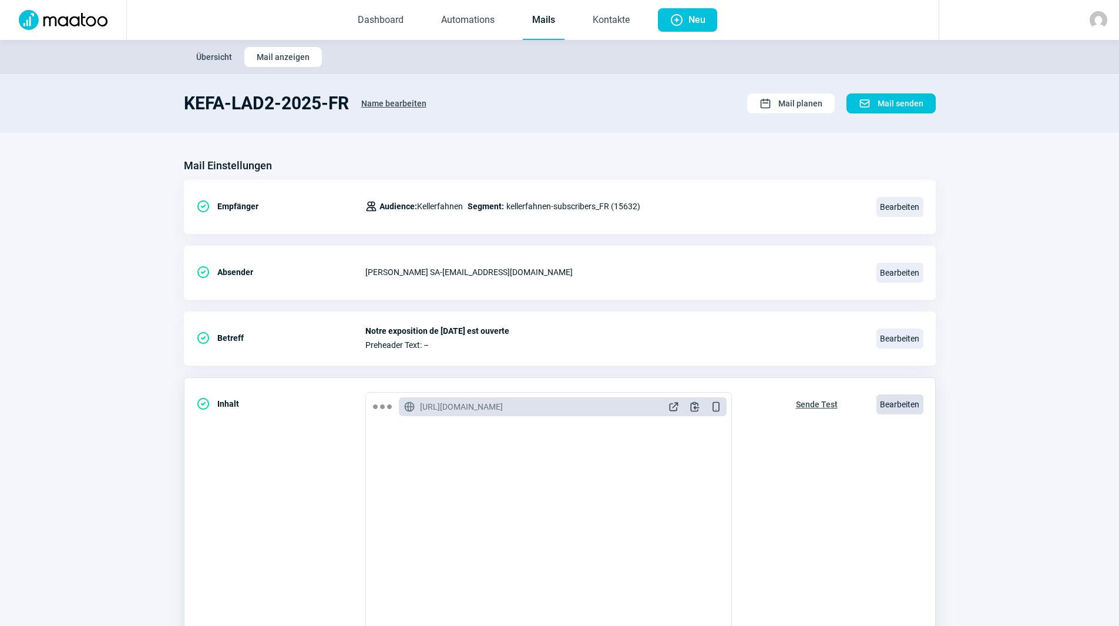
click at [896, 397] on span "Bearbeiten" at bounding box center [900, 404] width 47 height 20
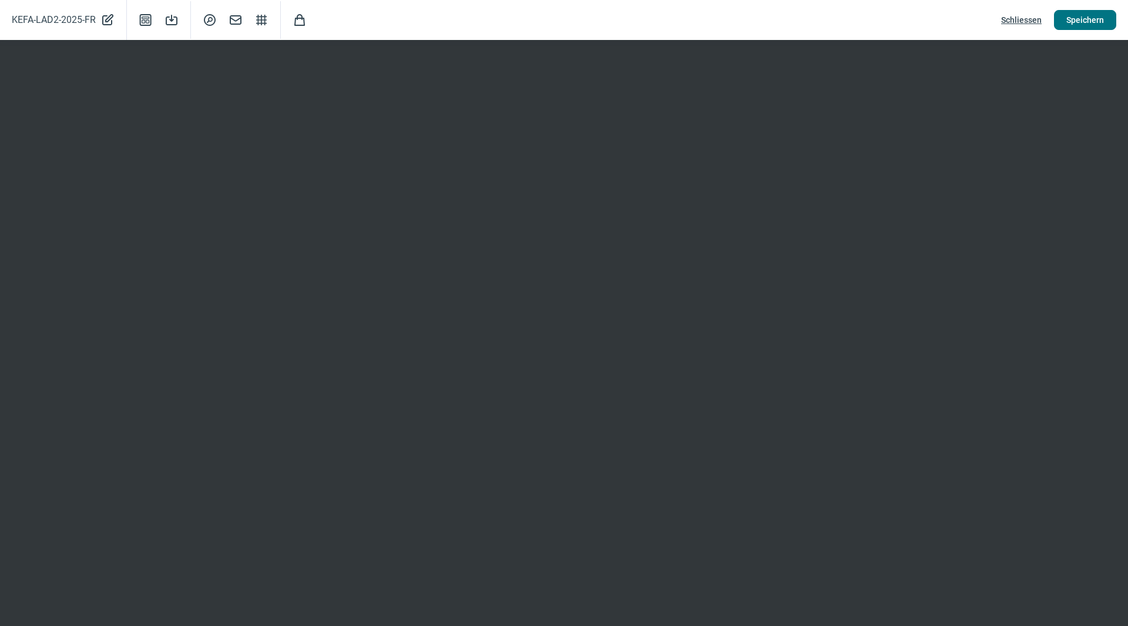
click at [1090, 23] on span "Speichern" at bounding box center [1085, 20] width 38 height 19
click at [1025, 18] on span "Schliessen" at bounding box center [1021, 20] width 41 height 19
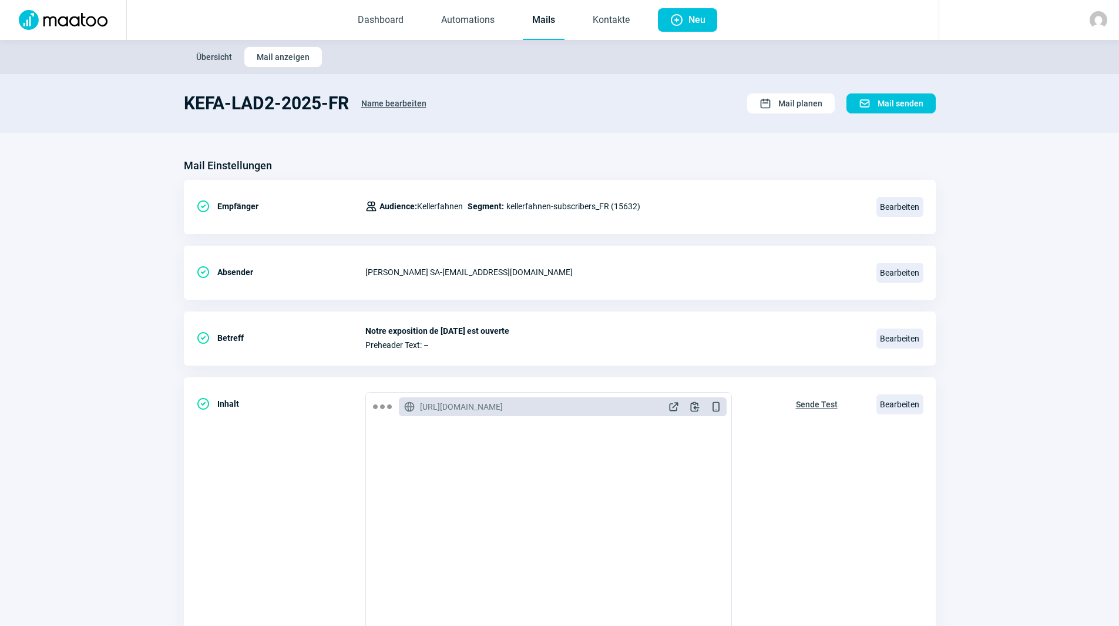
click at [550, 21] on link "Mails" at bounding box center [544, 20] width 42 height 39
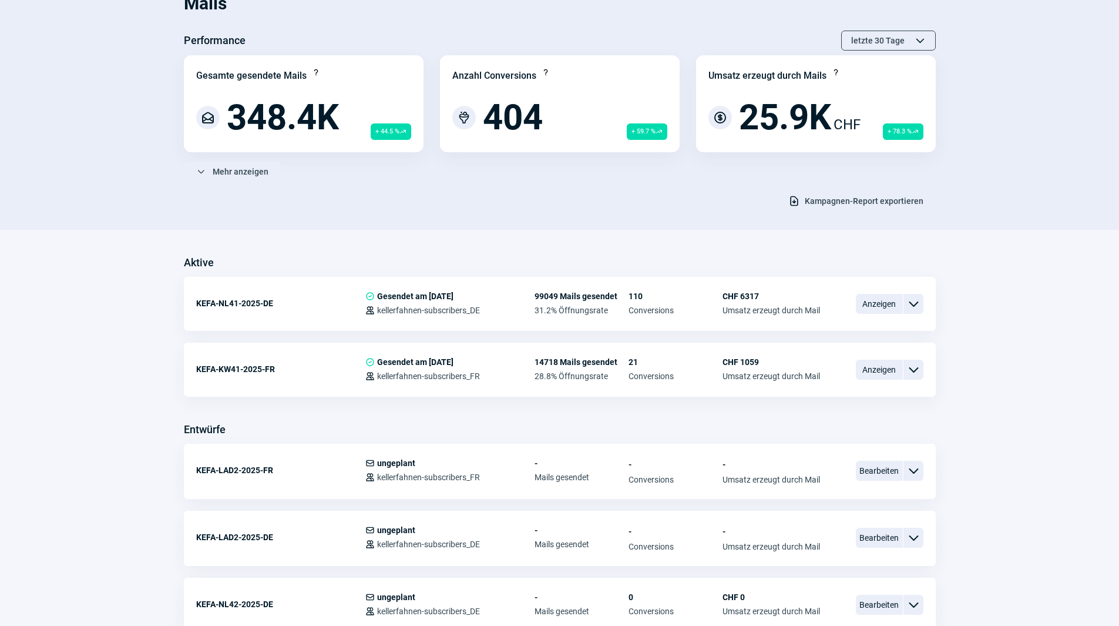
scroll to position [352, 0]
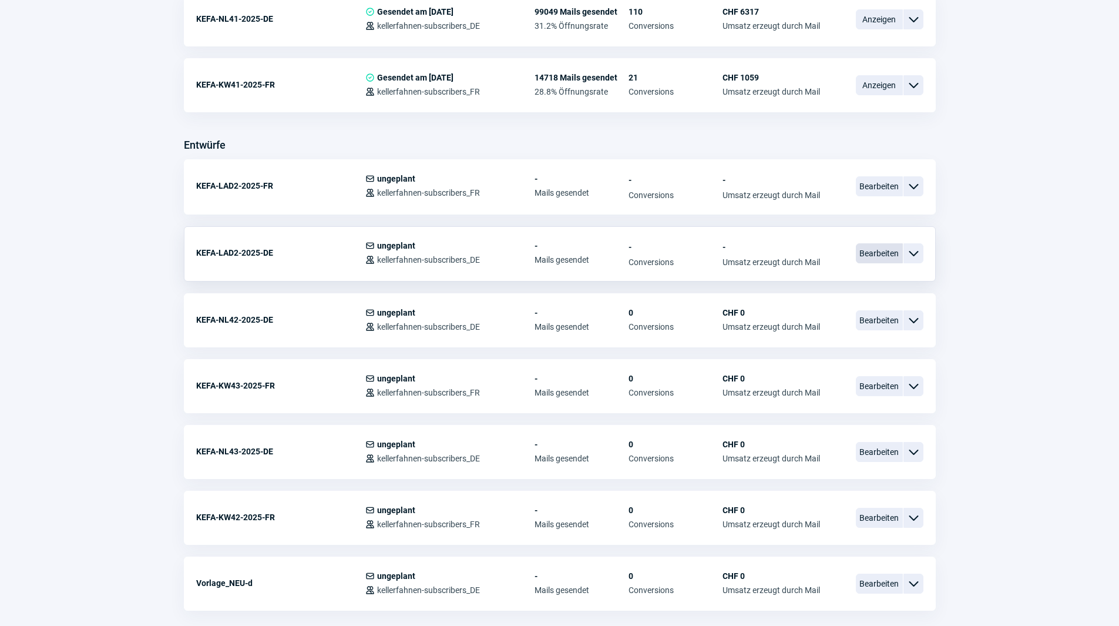
click at [875, 260] on span "Bearbeiten" at bounding box center [879, 253] width 47 height 20
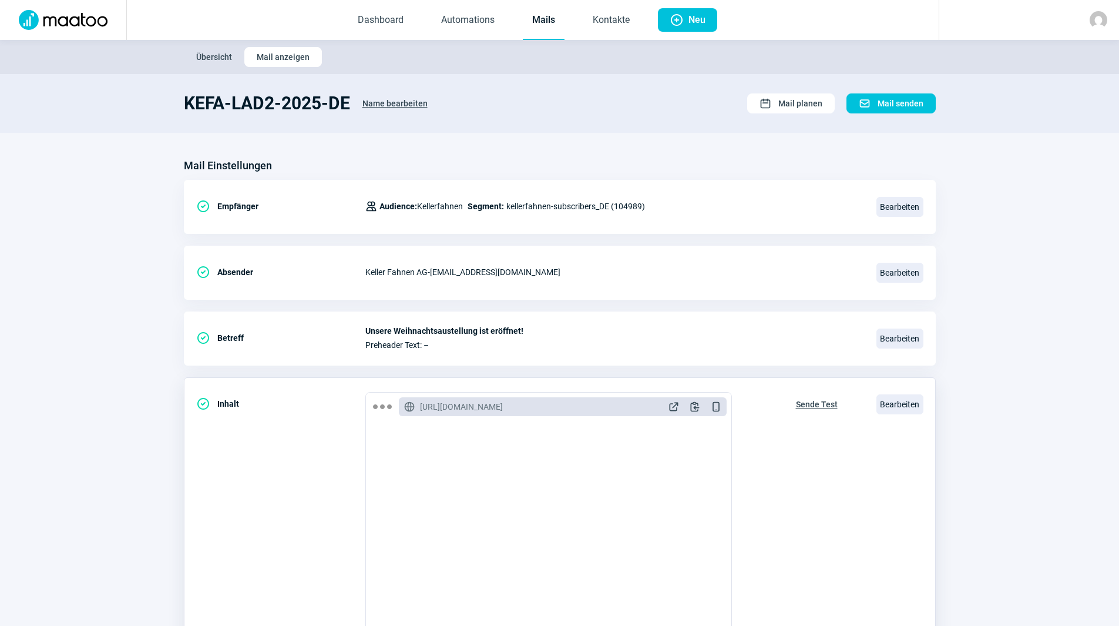
click at [822, 404] on span "Sende Test" at bounding box center [817, 404] width 42 height 19
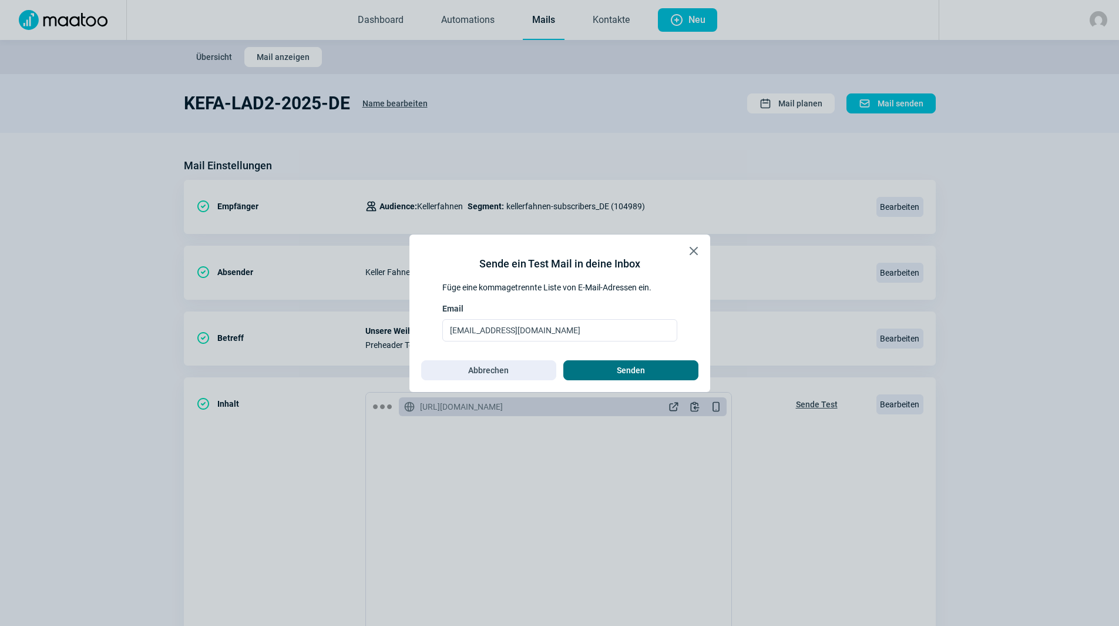
click at [677, 367] on span "Senden" at bounding box center [631, 370] width 110 height 19
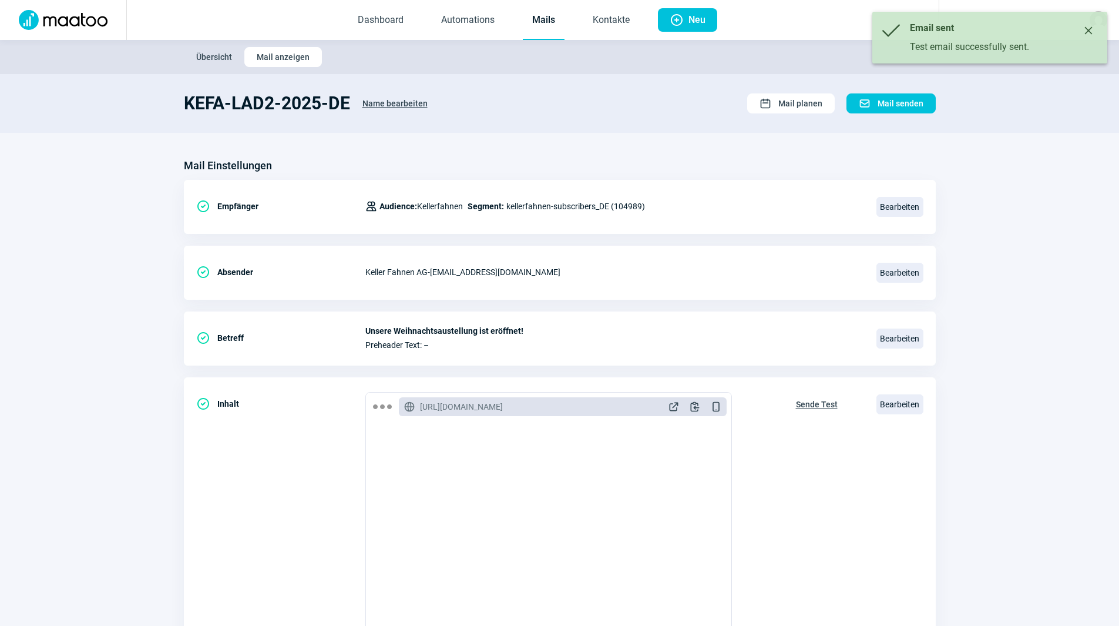
click at [533, 15] on link "Mails" at bounding box center [544, 20] width 42 height 39
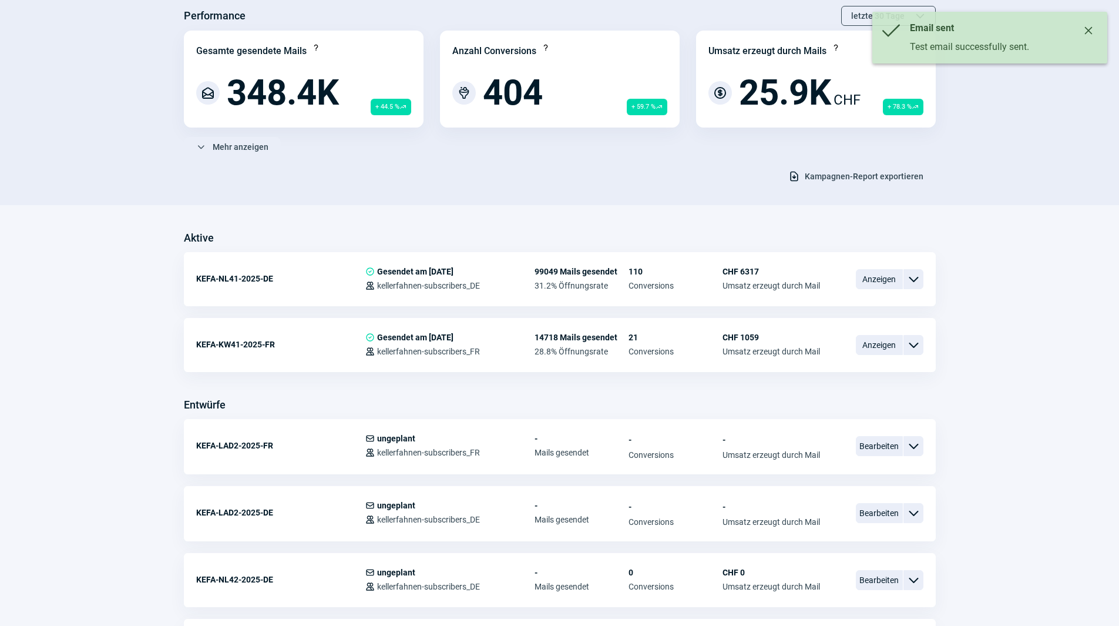
scroll to position [117, 0]
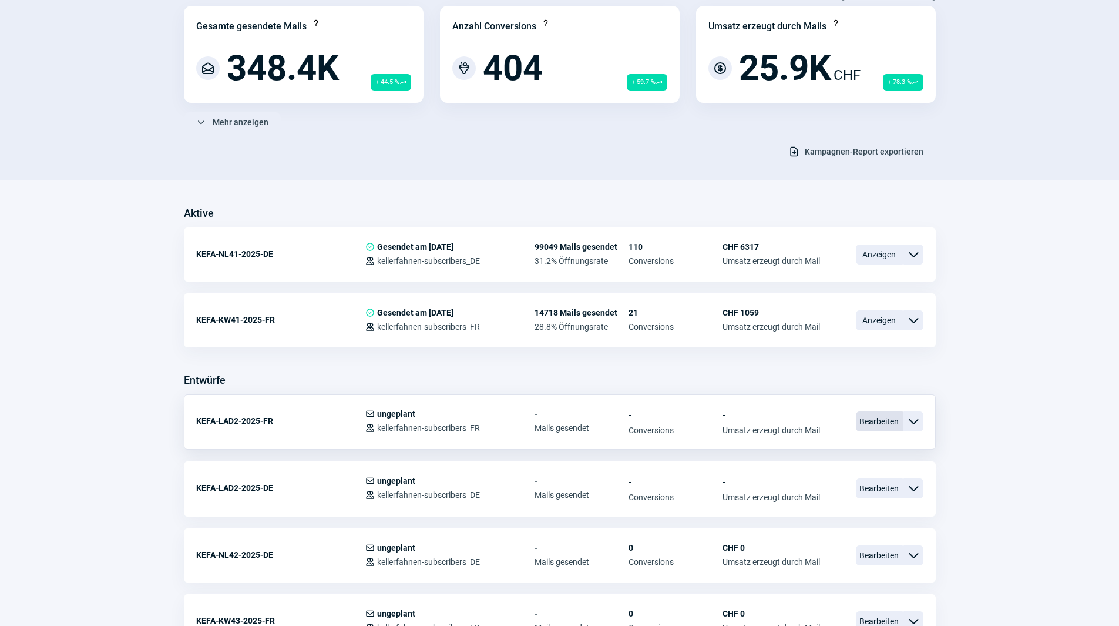
click at [867, 422] on span "Bearbeiten" at bounding box center [879, 421] width 47 height 20
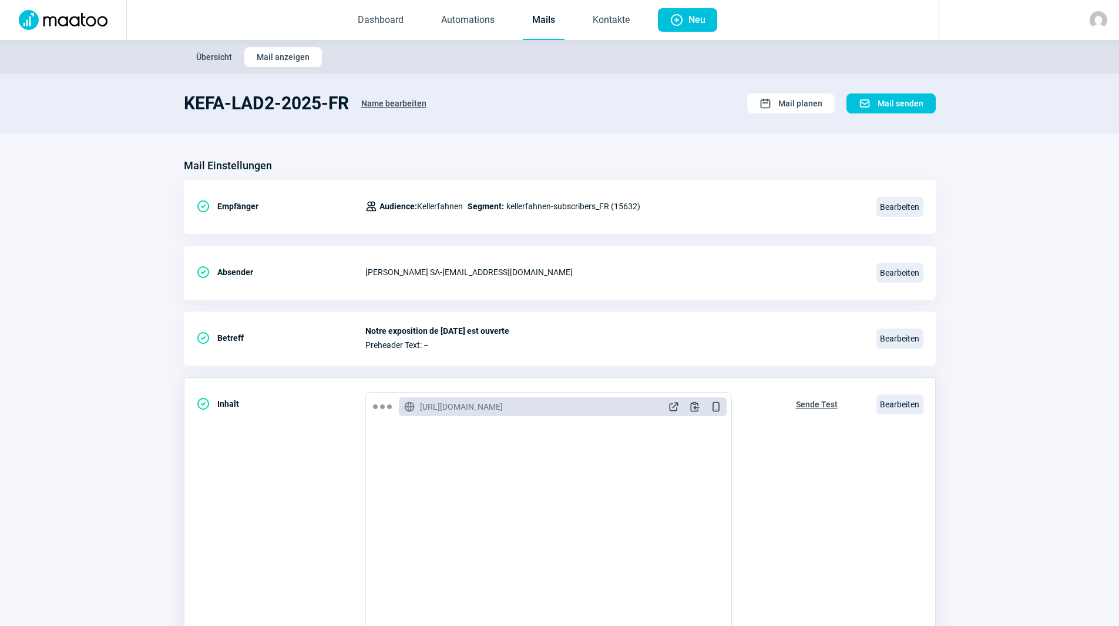
click at [818, 401] on span "Sende Test" at bounding box center [817, 404] width 42 height 19
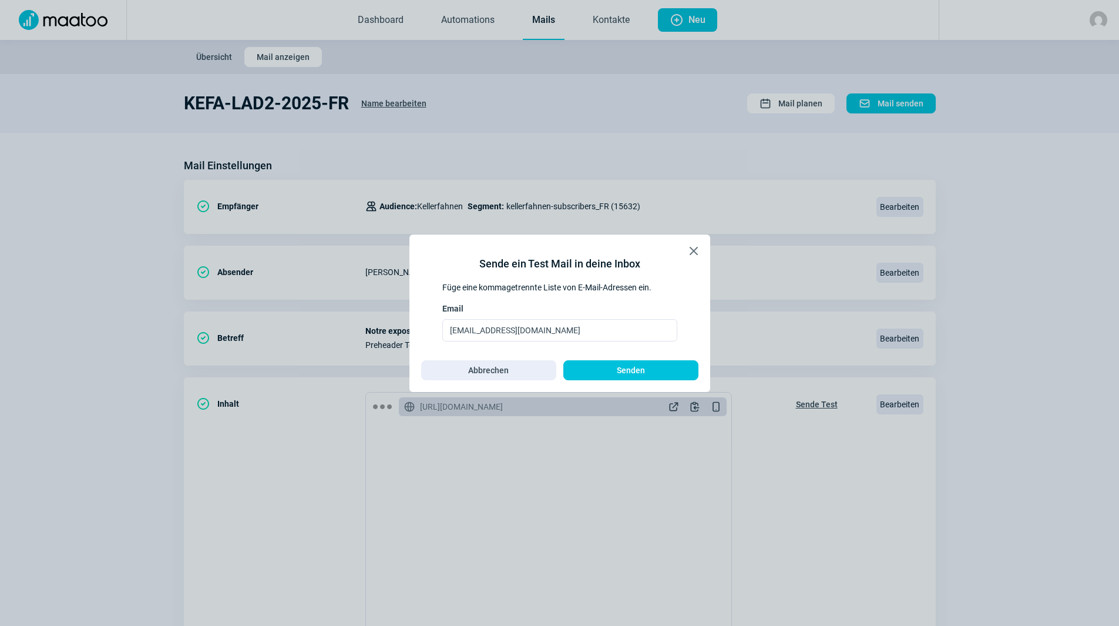
click at [602, 358] on div "Sende ein Test Mail in deine Inbox Füge eine kommagetrennte Liste von E-Mail-Ad…" at bounding box center [559, 313] width 277 height 134
click at [619, 372] on span "Senden" at bounding box center [631, 370] width 28 height 19
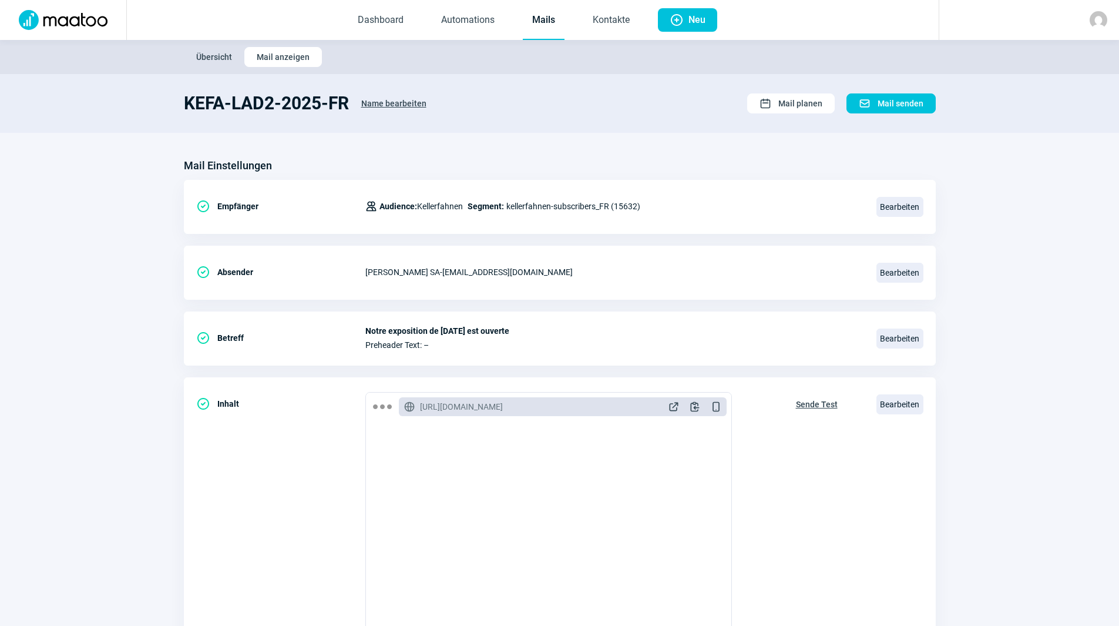
click at [561, 17] on link "Mails" at bounding box center [544, 20] width 42 height 39
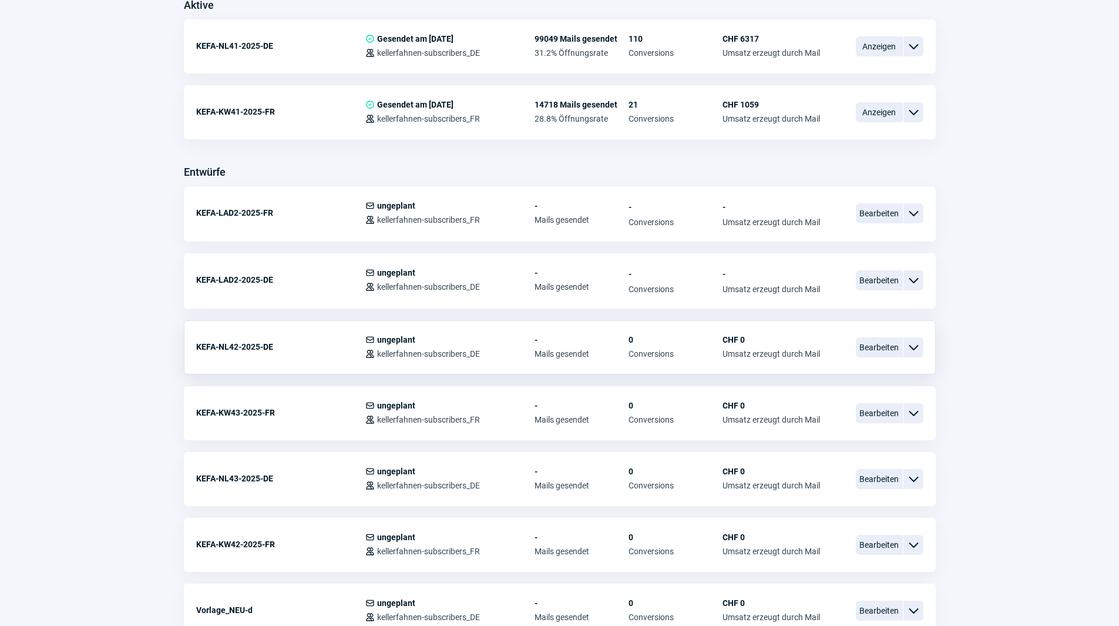
scroll to position [352, 0]
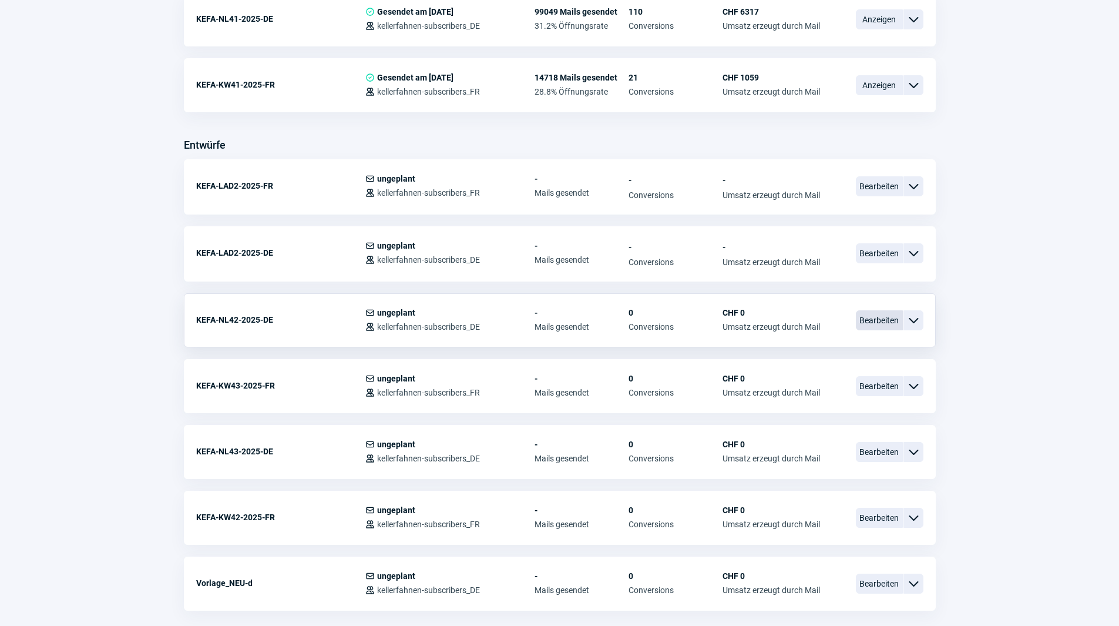
click at [875, 327] on span "Bearbeiten" at bounding box center [879, 320] width 47 height 20
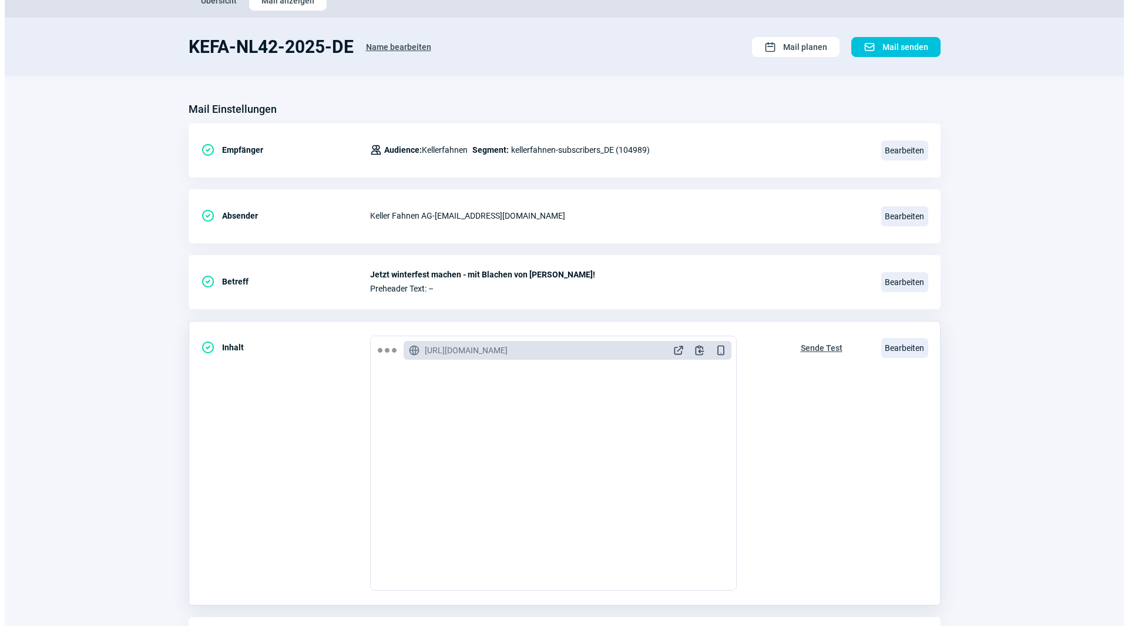
scroll to position [137, 0]
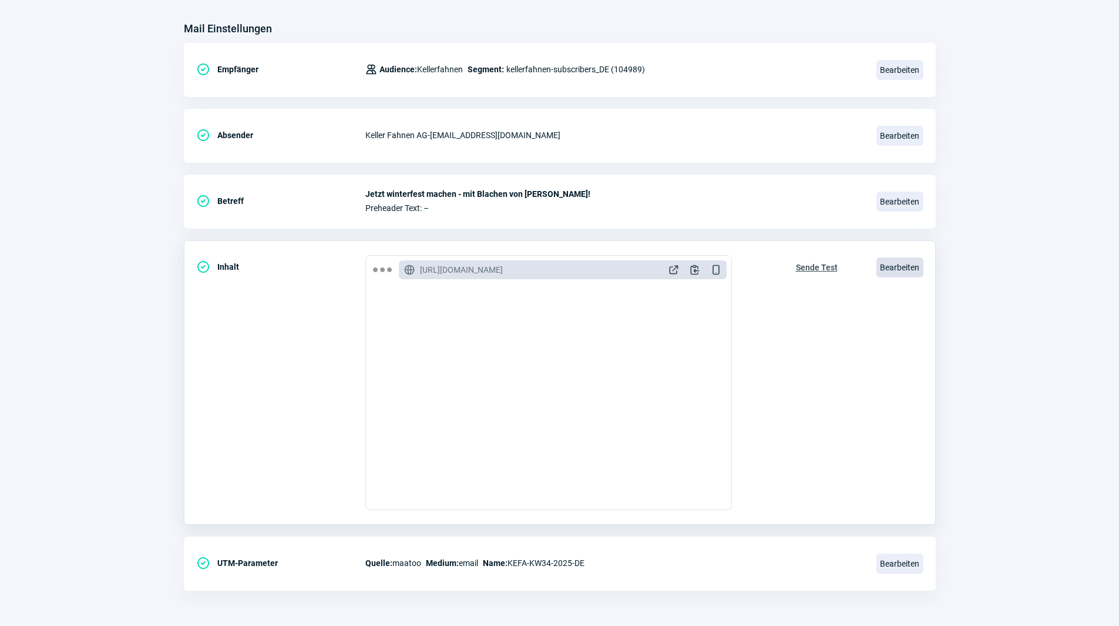
click at [898, 274] on span "Bearbeiten" at bounding box center [900, 267] width 47 height 20
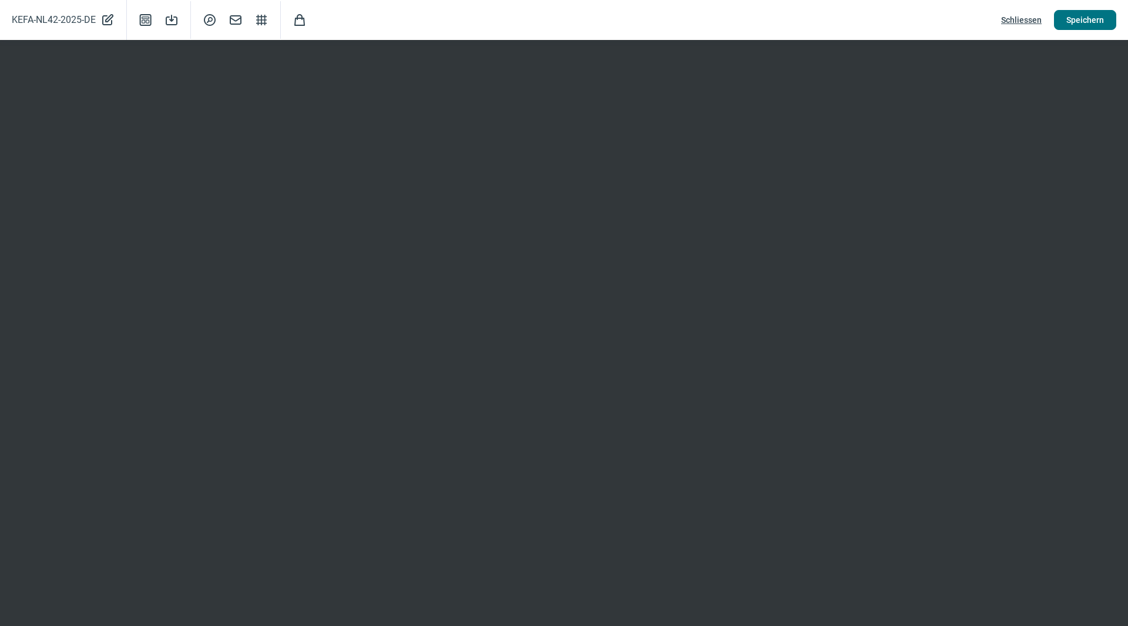
click at [1084, 22] on span "Speichern" at bounding box center [1085, 20] width 38 height 19
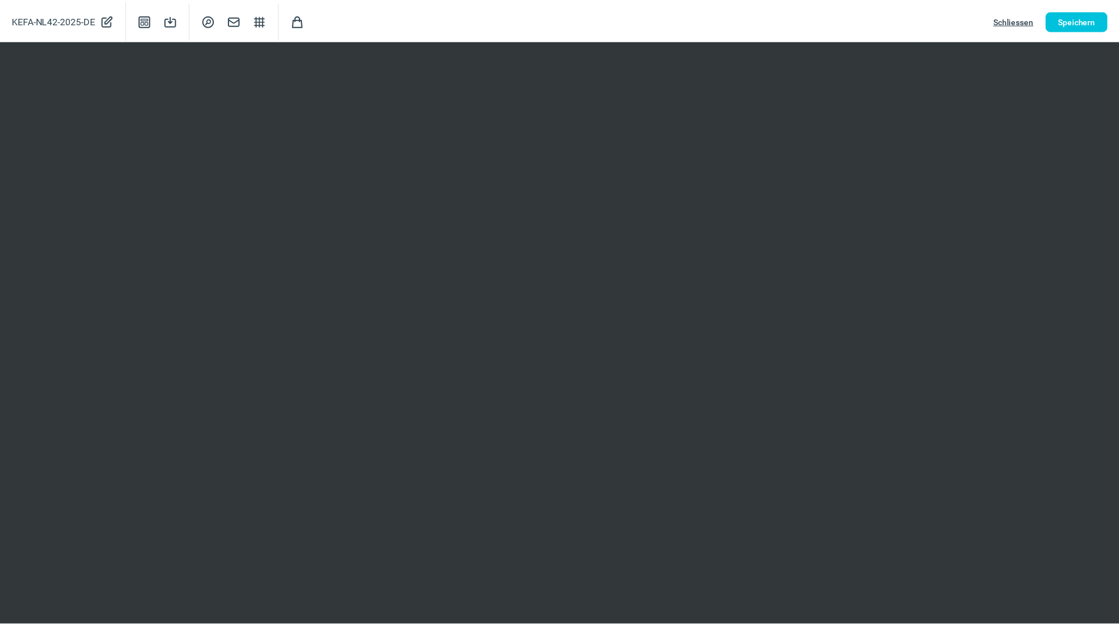
scroll to position [0, 0]
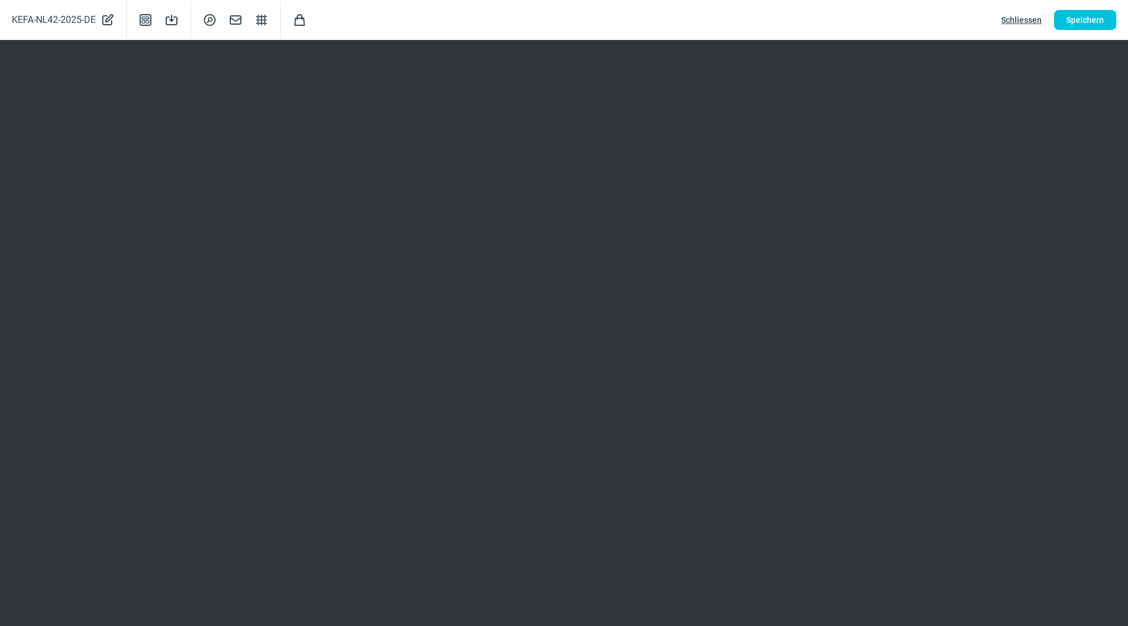
click at [1030, 18] on span "Schliessen" at bounding box center [1021, 20] width 41 height 19
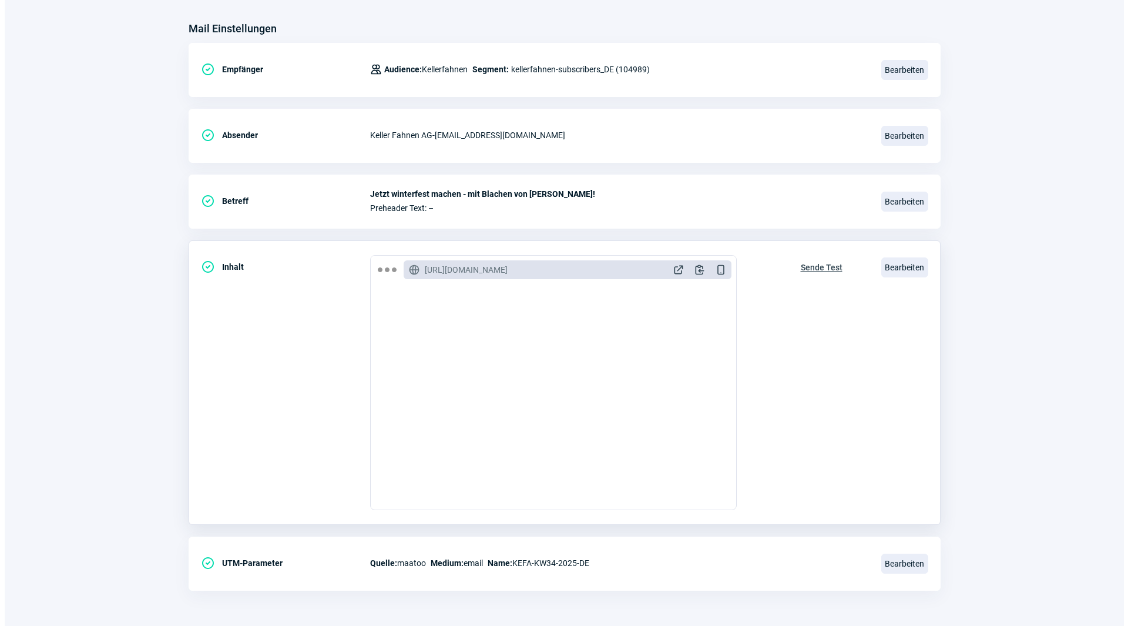
scroll to position [176, 0]
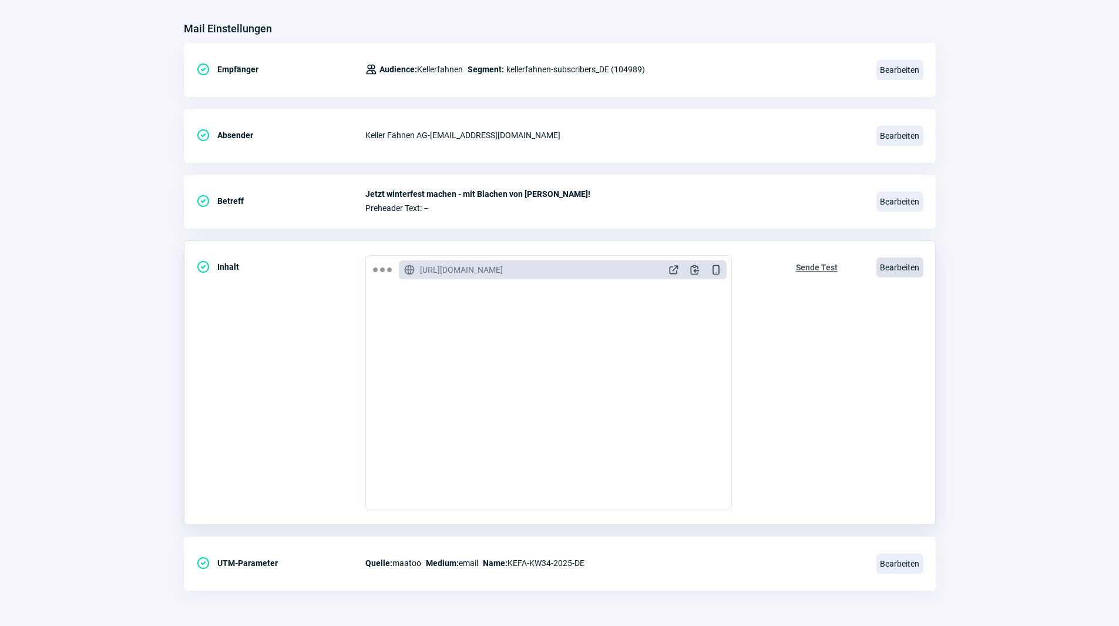
click at [904, 261] on span "Bearbeiten" at bounding box center [900, 267] width 47 height 20
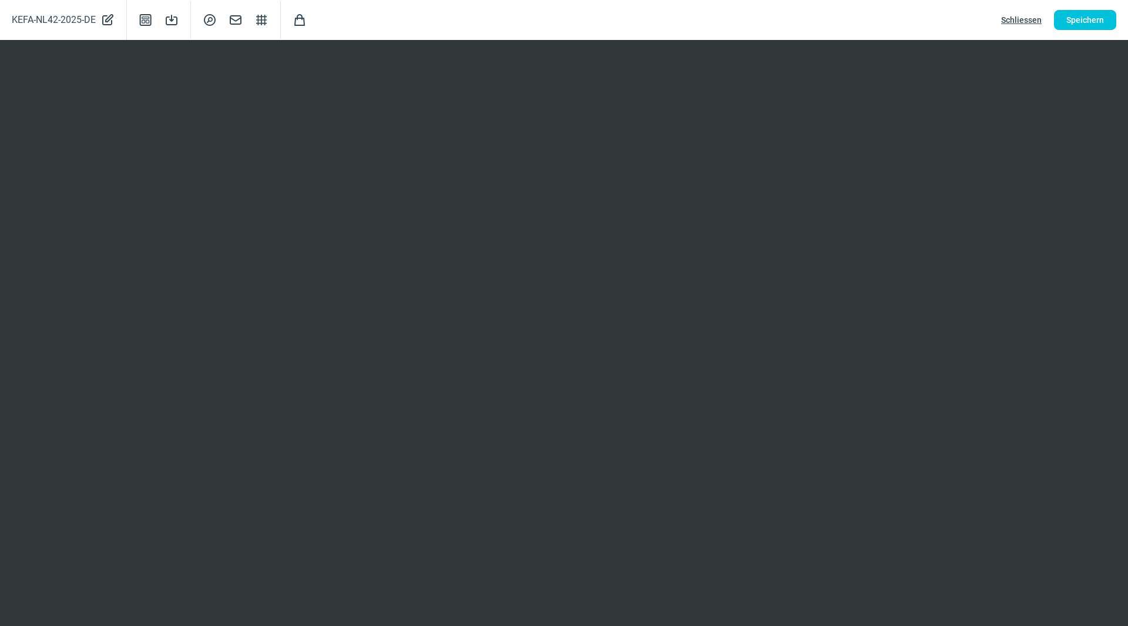
drag, startPoint x: 1081, startPoint y: 18, endPoint x: 1052, endPoint y: 14, distance: 29.6
click at [1079, 17] on span "Speichern" at bounding box center [1085, 20] width 38 height 19
click at [1028, 20] on span "Schliessen" at bounding box center [1021, 20] width 41 height 19
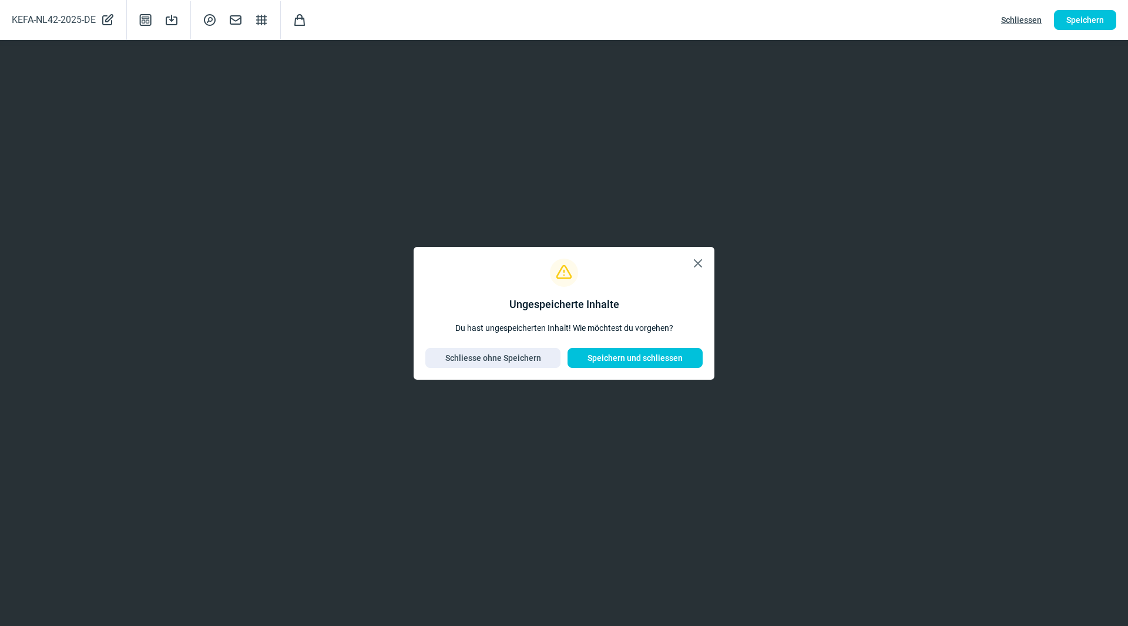
click at [697, 266] on span "X icon" at bounding box center [698, 263] width 14 height 14
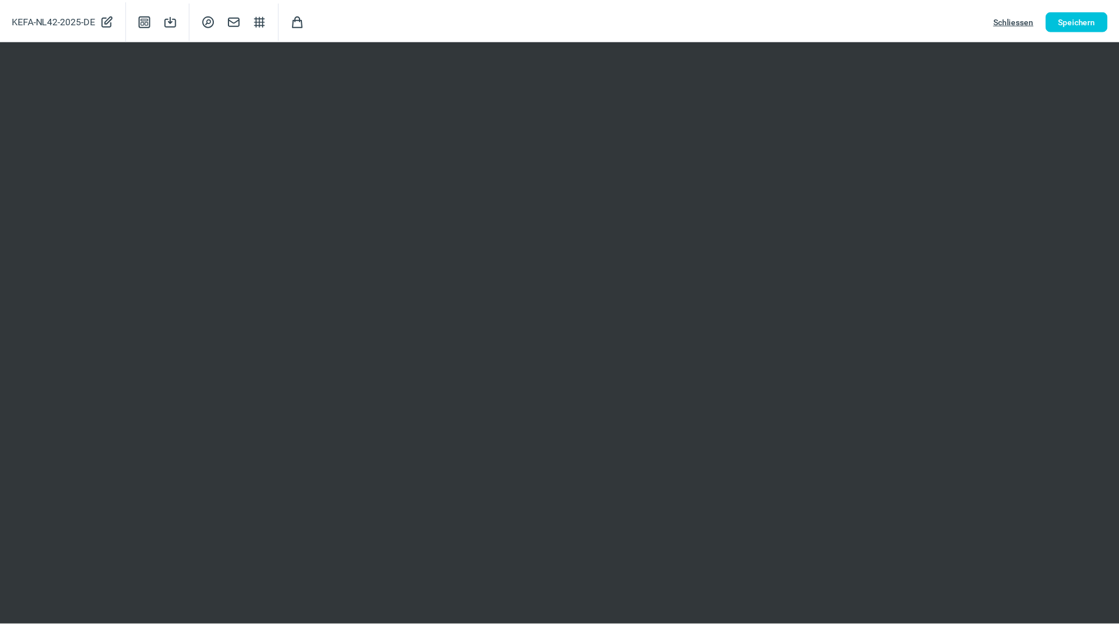
scroll to position [0, 0]
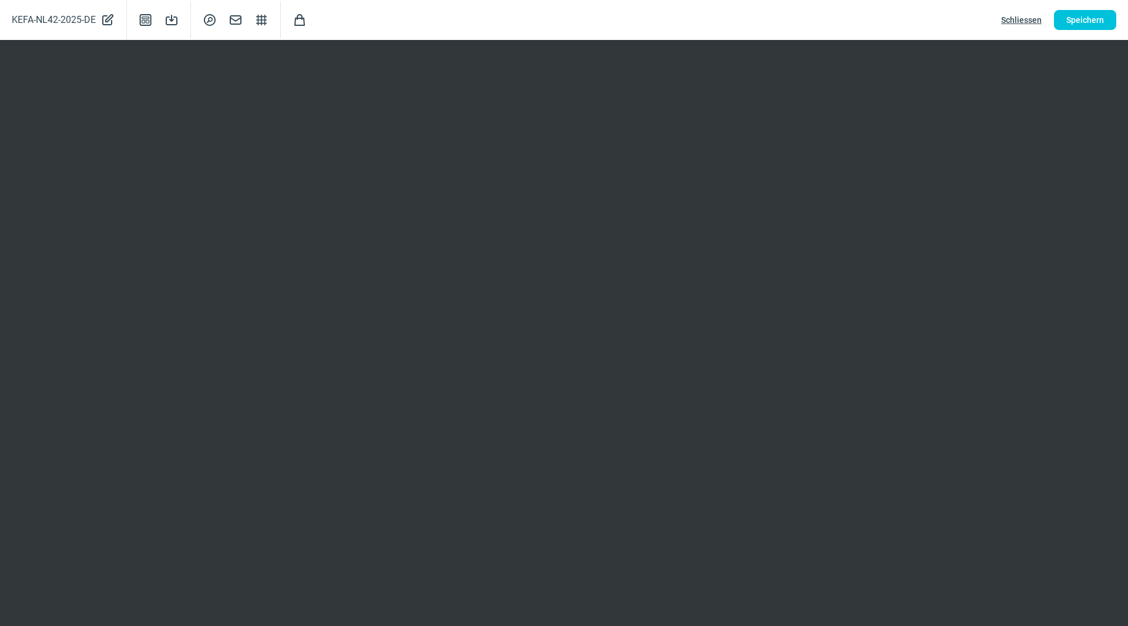
click at [1024, 14] on span "Schliessen" at bounding box center [1021, 20] width 41 height 19
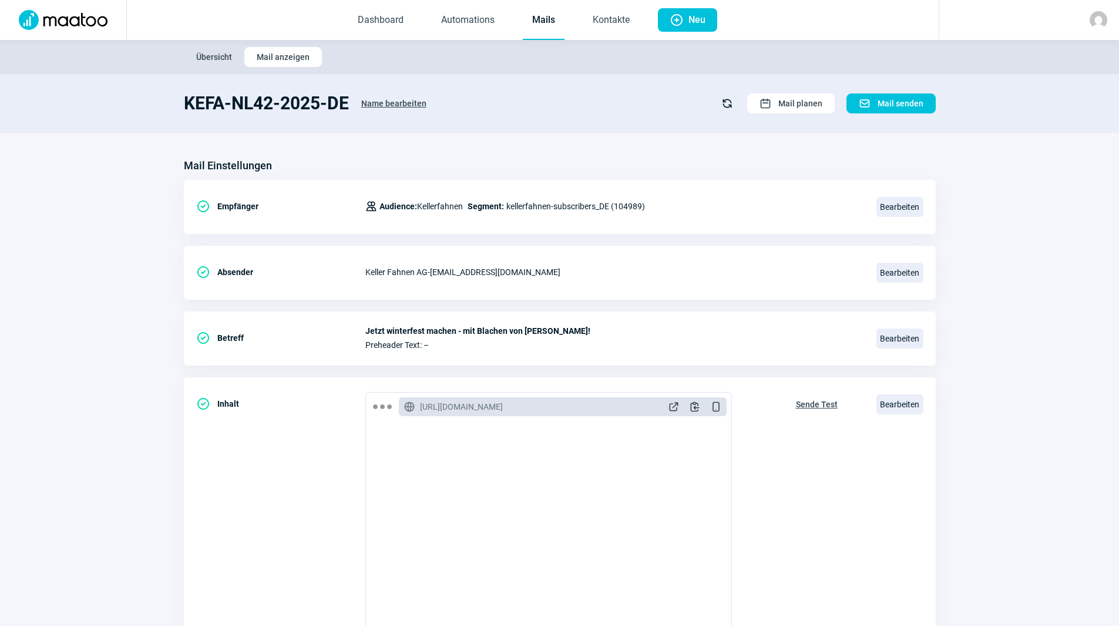
click at [559, 19] on link "Mails" at bounding box center [544, 20] width 42 height 39
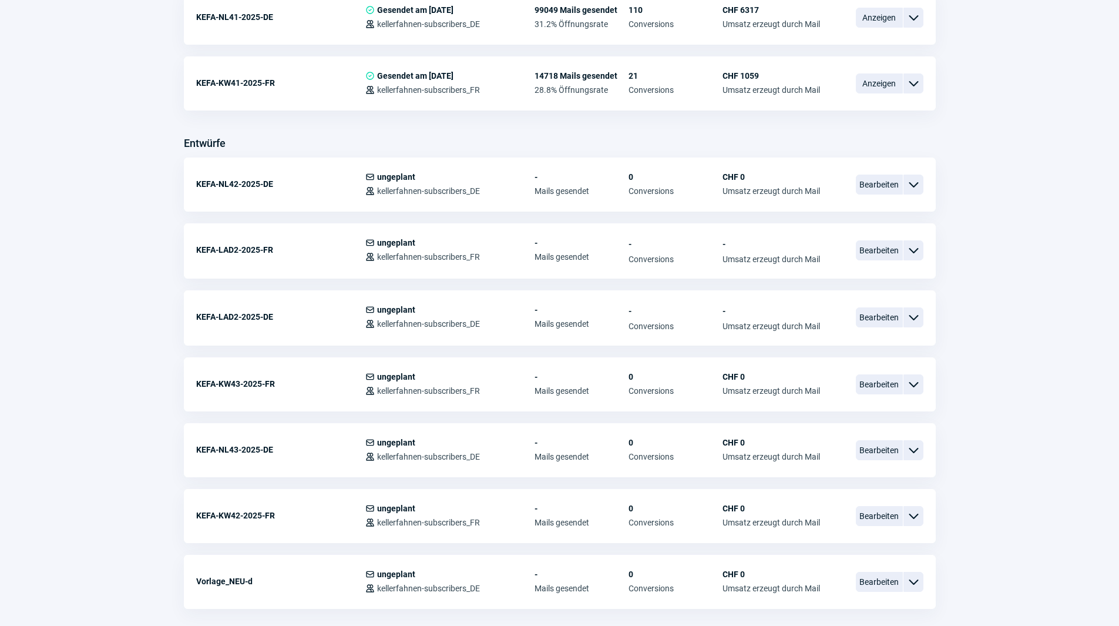
scroll to position [352, 0]
click at [872, 511] on span "Bearbeiten" at bounding box center [879, 518] width 47 height 20
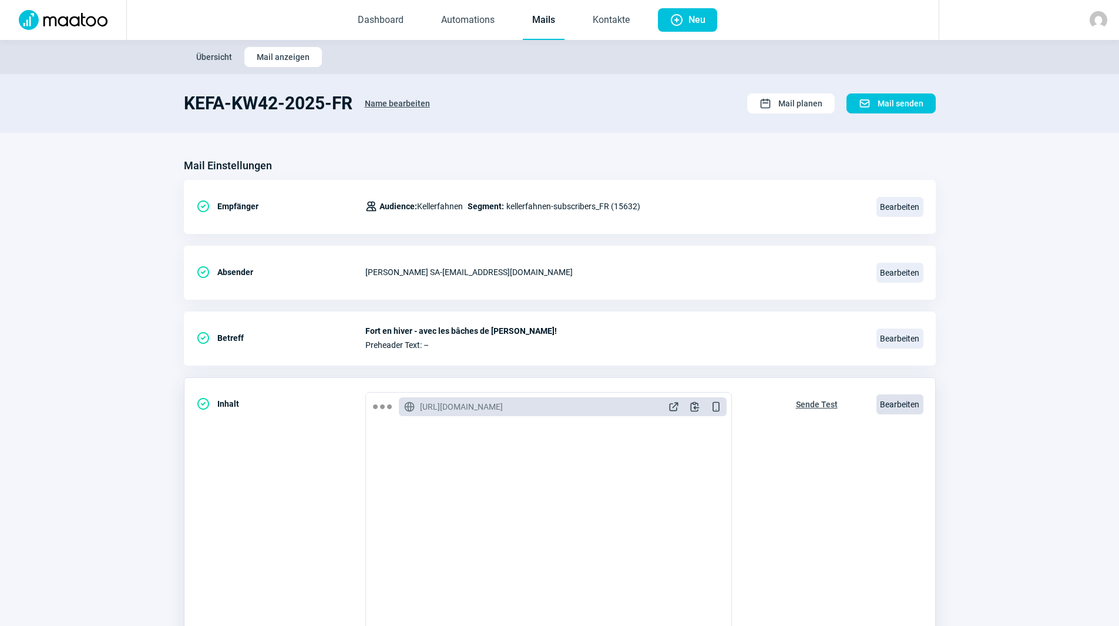
click at [901, 408] on span "Bearbeiten" at bounding box center [900, 404] width 47 height 20
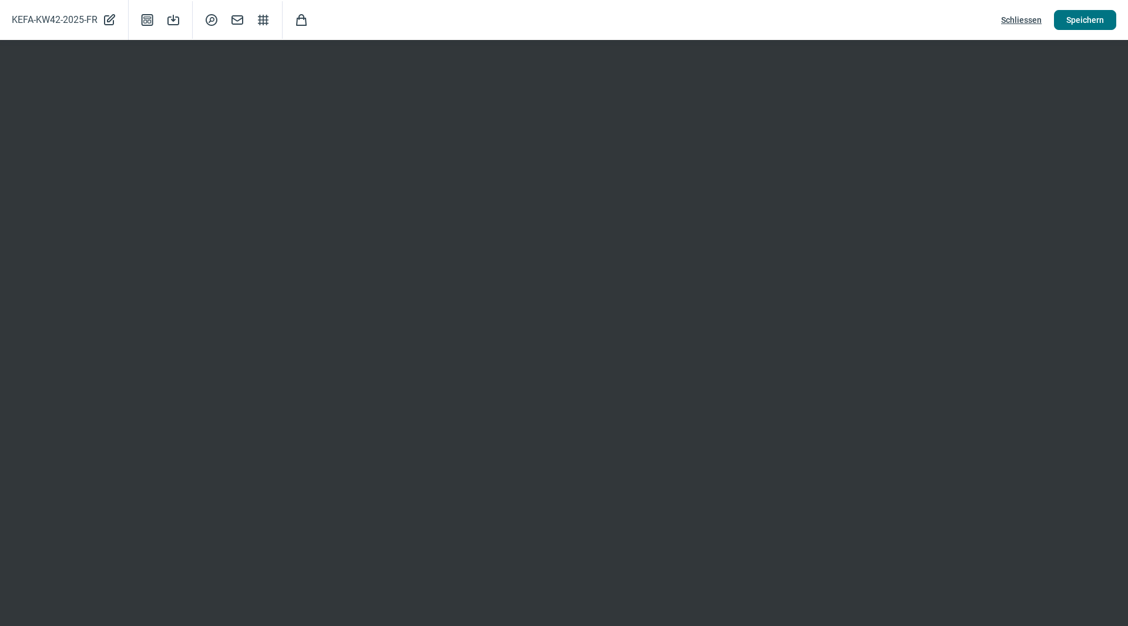
click at [1089, 21] on span "Speichern" at bounding box center [1085, 20] width 38 height 19
